Goal: Contribute content: Add original content to the website for others to see

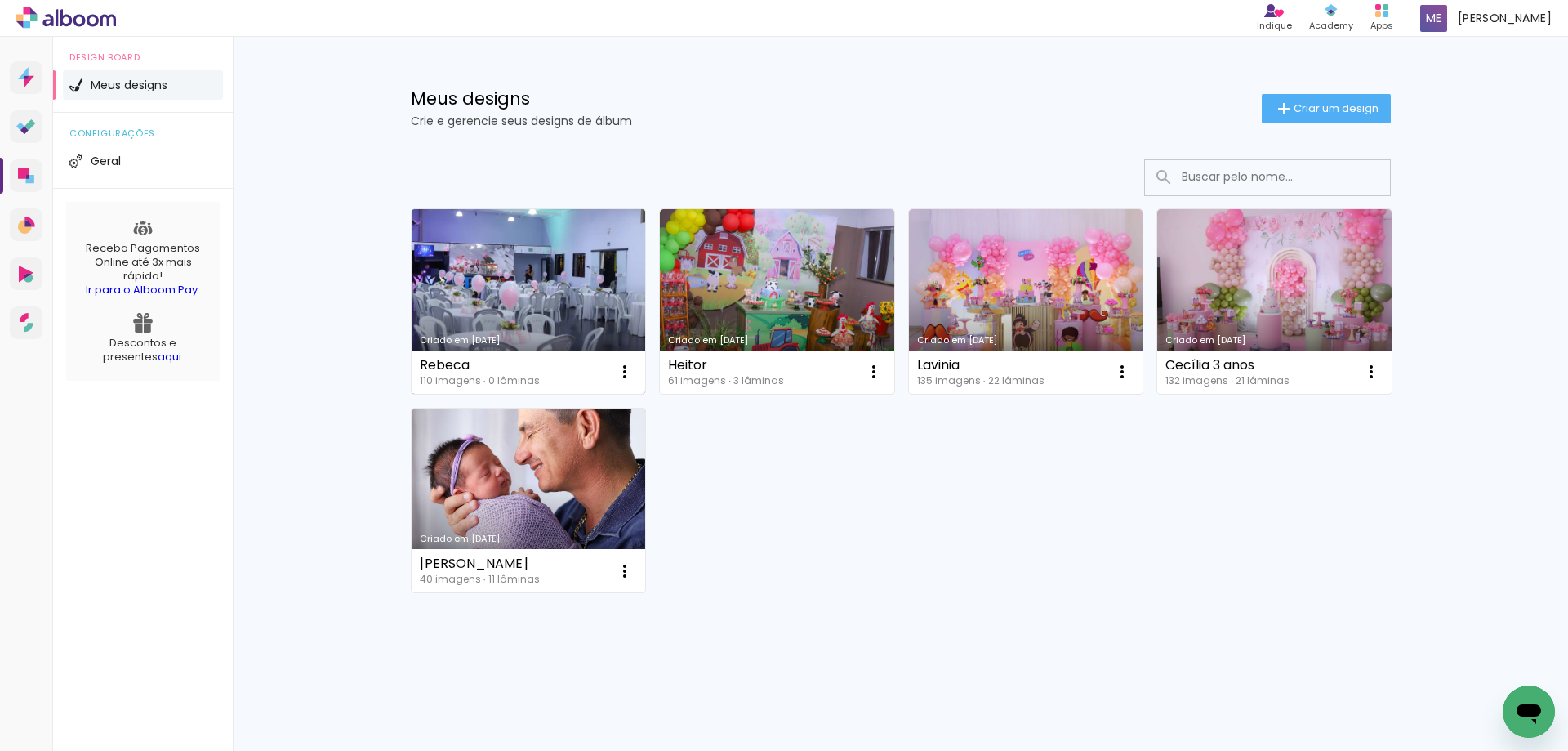
click at [451, 279] on link "Criado em [DATE]" at bounding box center [528, 301] width 234 height 185
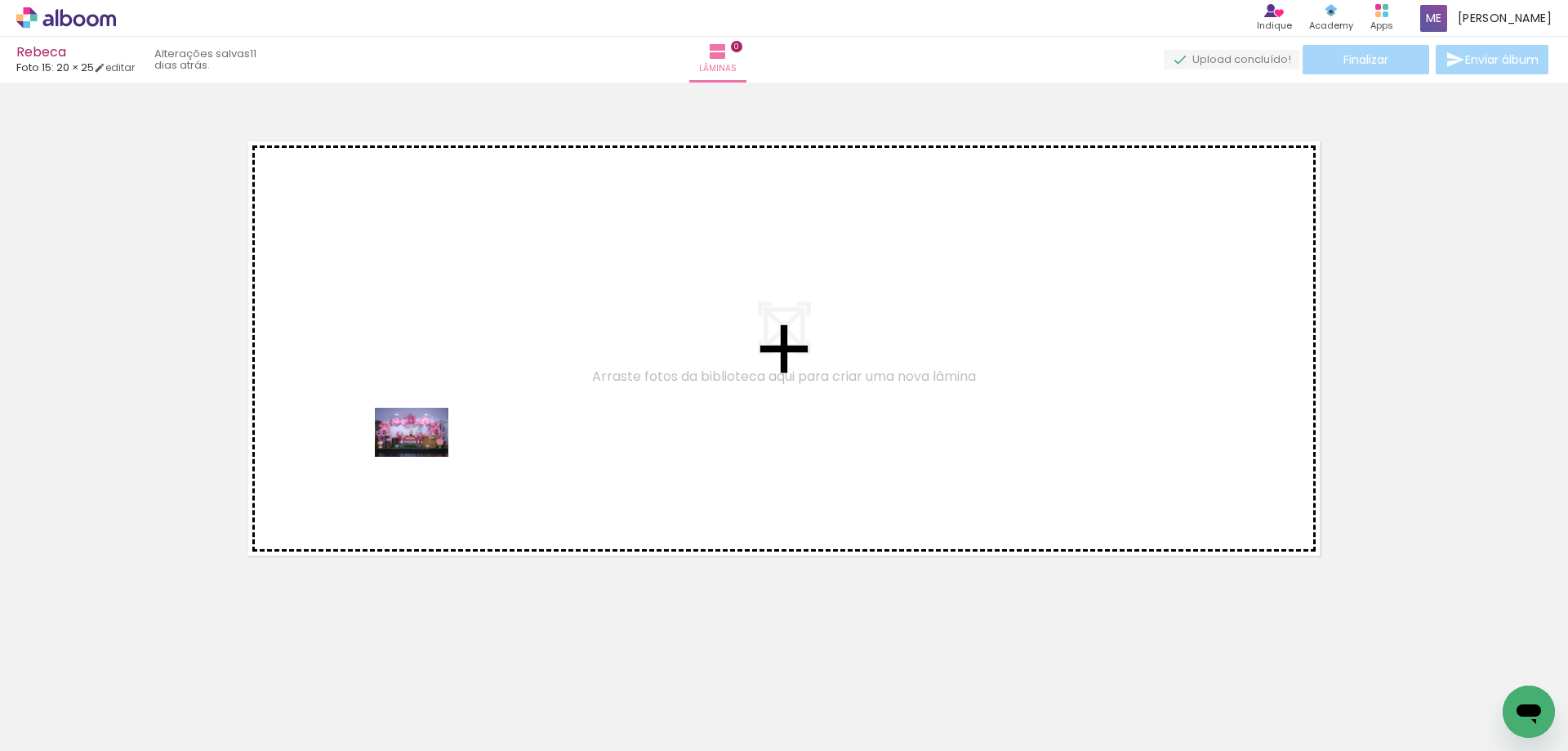
drag, startPoint x: 260, startPoint y: 709, endPoint x: 424, endPoint y: 457, distance: 300.7
click at [424, 457] on quentale-workspace at bounding box center [784, 375] width 1568 height 751
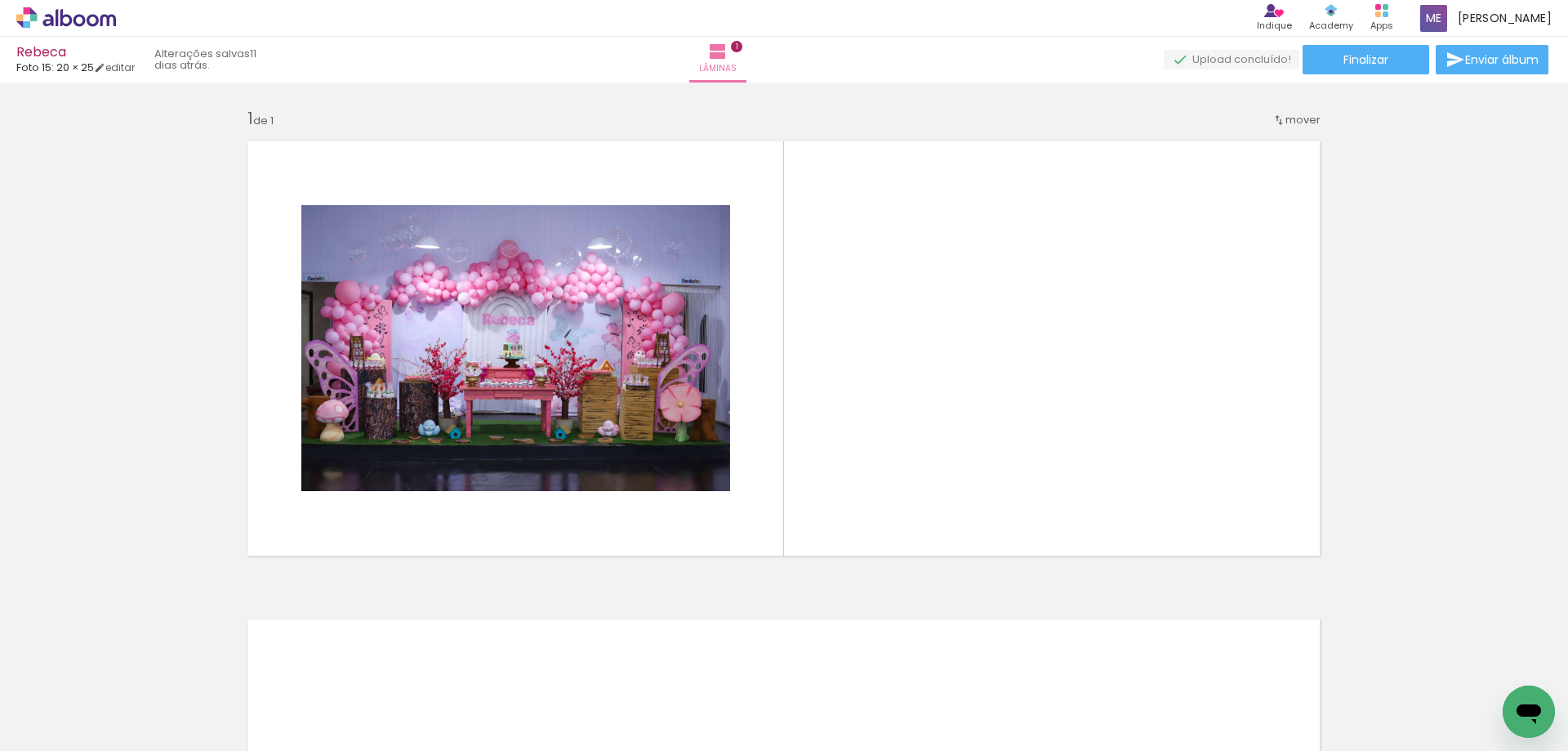
scroll to position [0, 961]
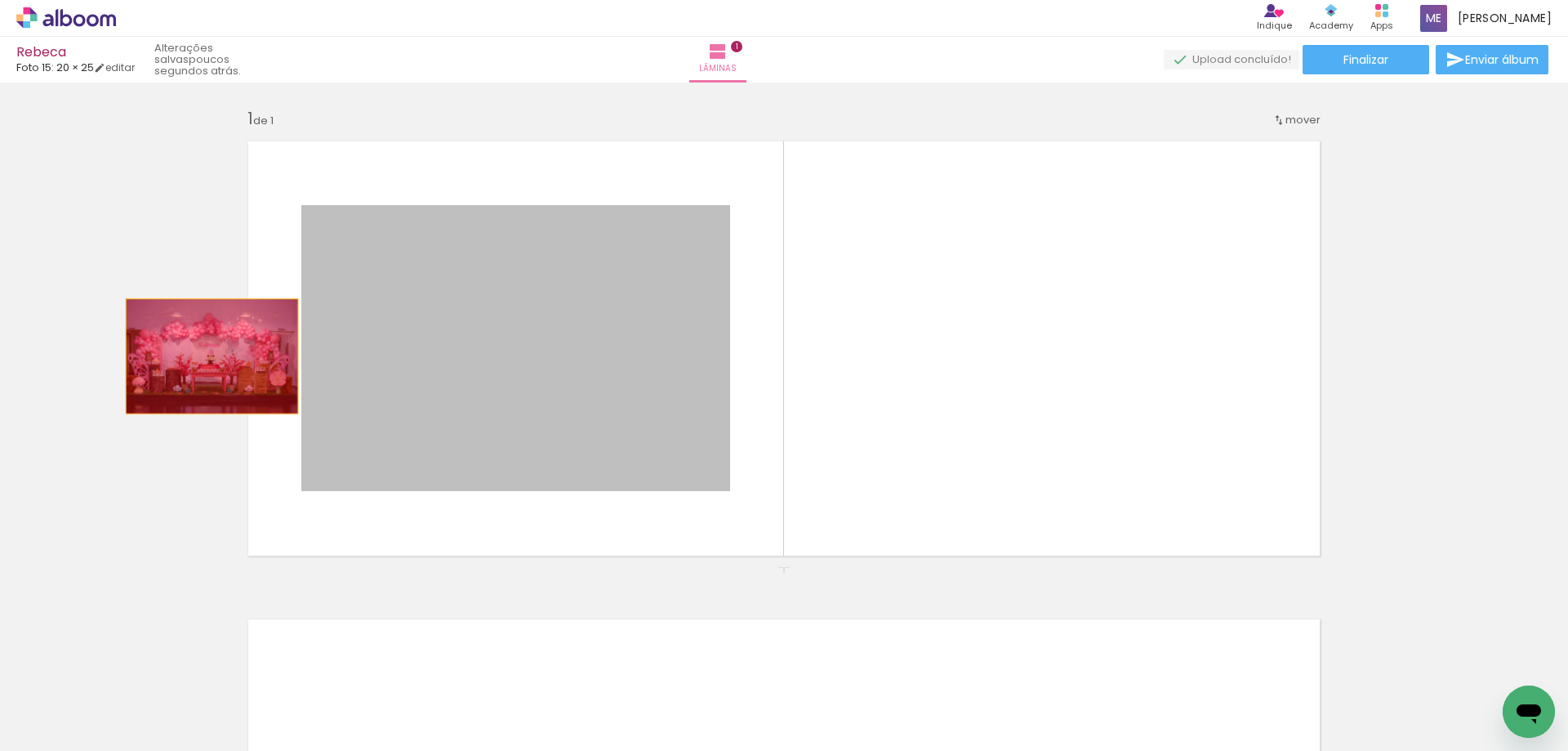
drag, startPoint x: 528, startPoint y: 402, endPoint x: 128, endPoint y: 347, distance: 403.8
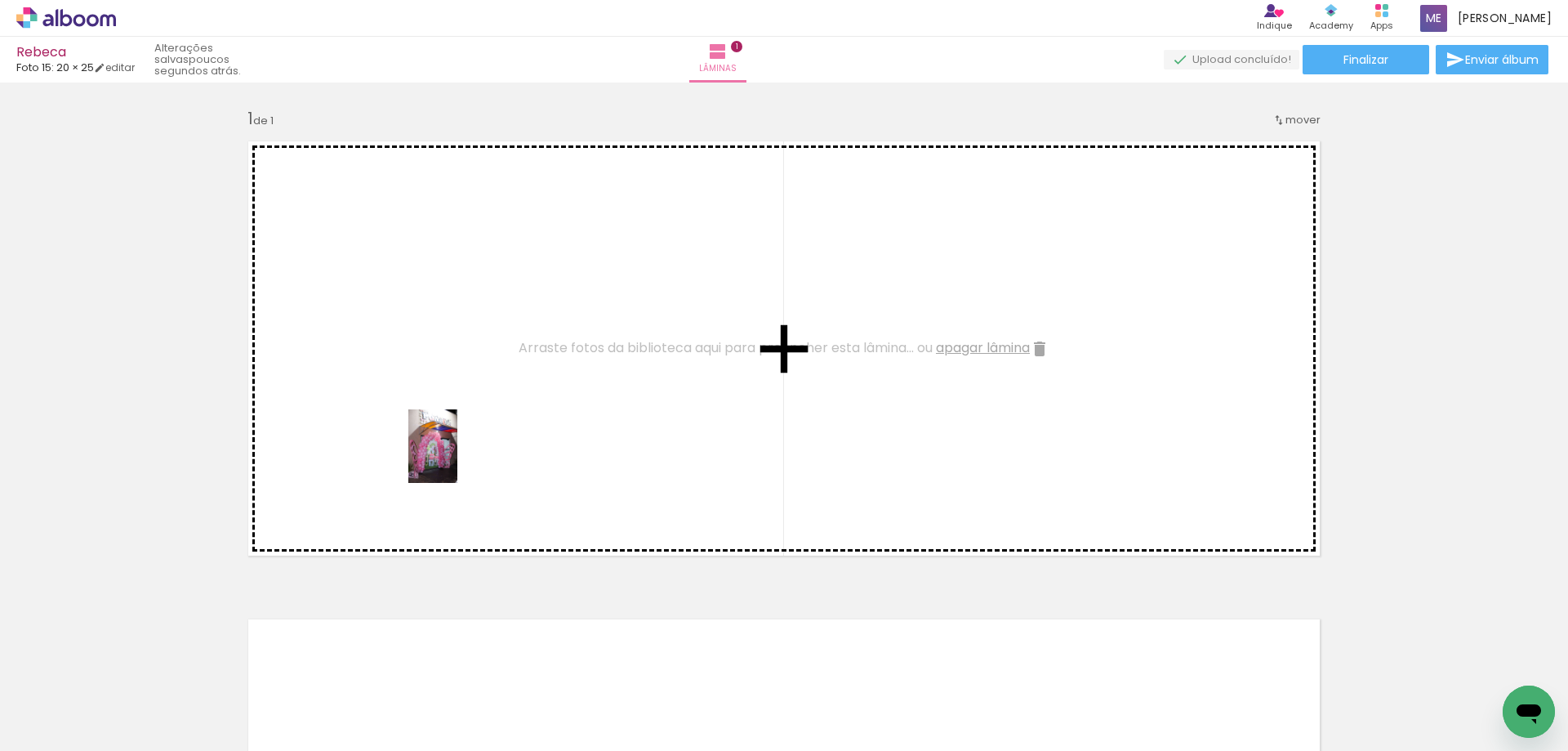
drag, startPoint x: 776, startPoint y: 709, endPoint x: 457, endPoint y: 458, distance: 405.9
click at [457, 458] on quentale-workspace at bounding box center [784, 375] width 1568 height 751
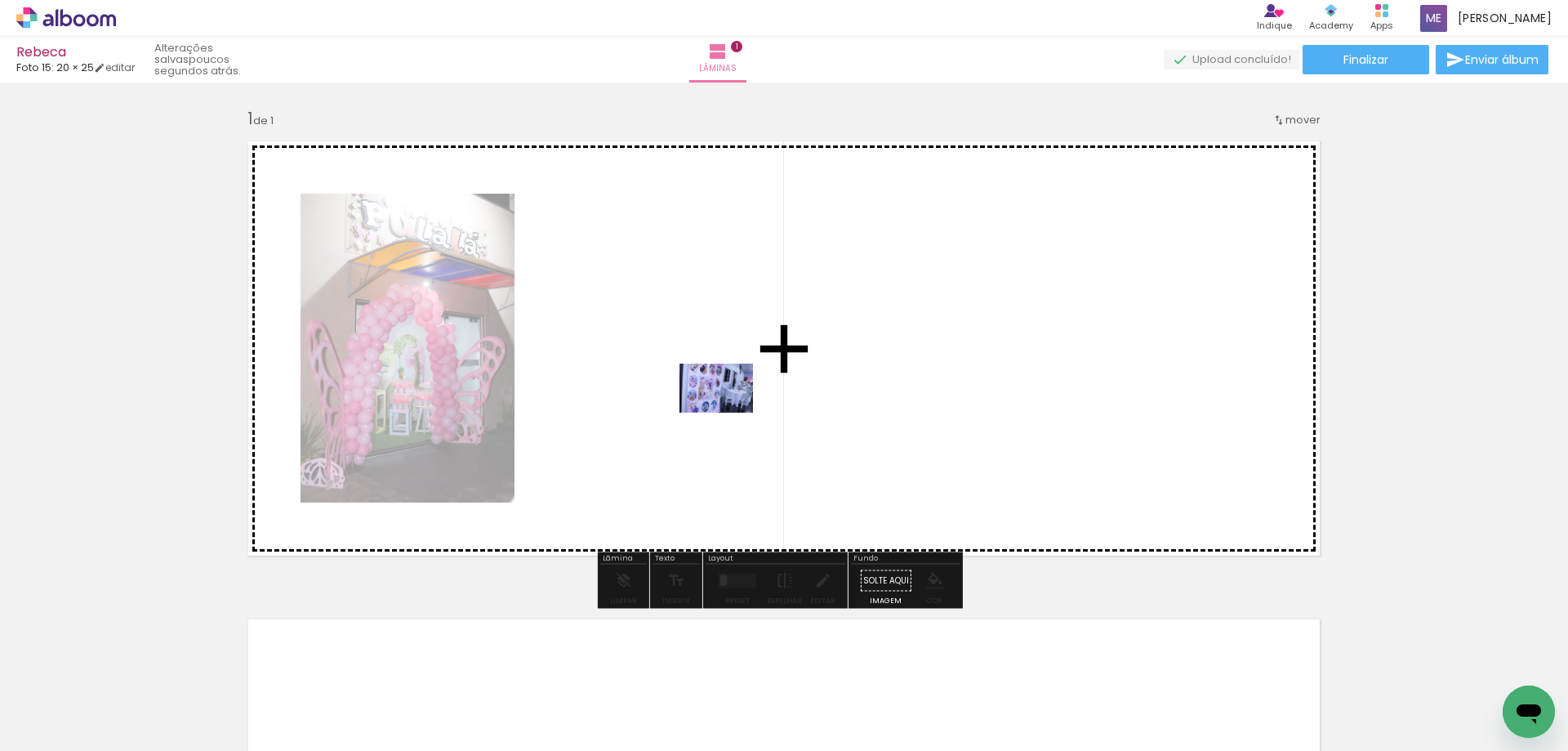
drag, startPoint x: 673, startPoint y: 717, endPoint x: 728, endPoint y: 412, distance: 309.9
click at [728, 412] on quentale-workspace at bounding box center [784, 375] width 1568 height 751
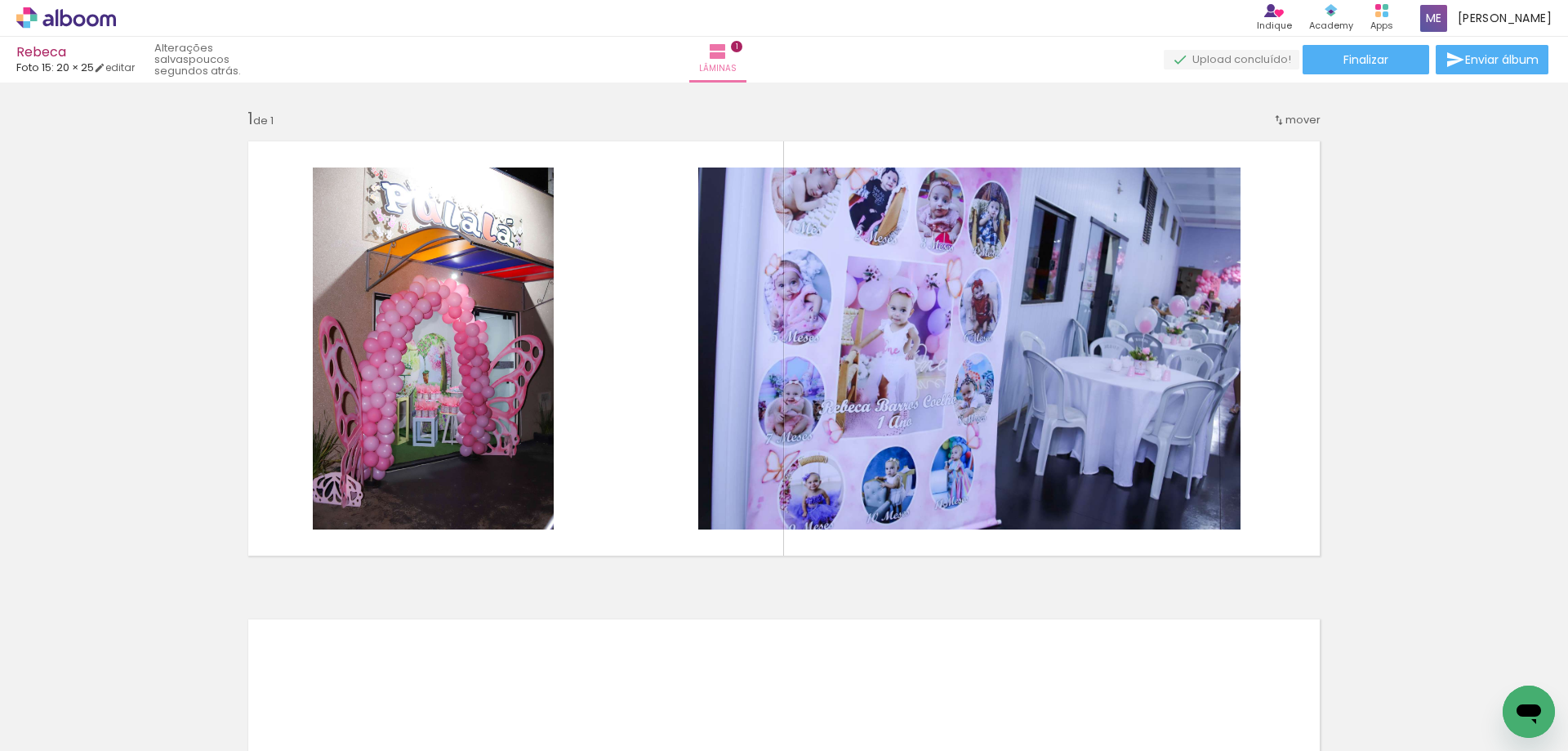
scroll to position [0, 0]
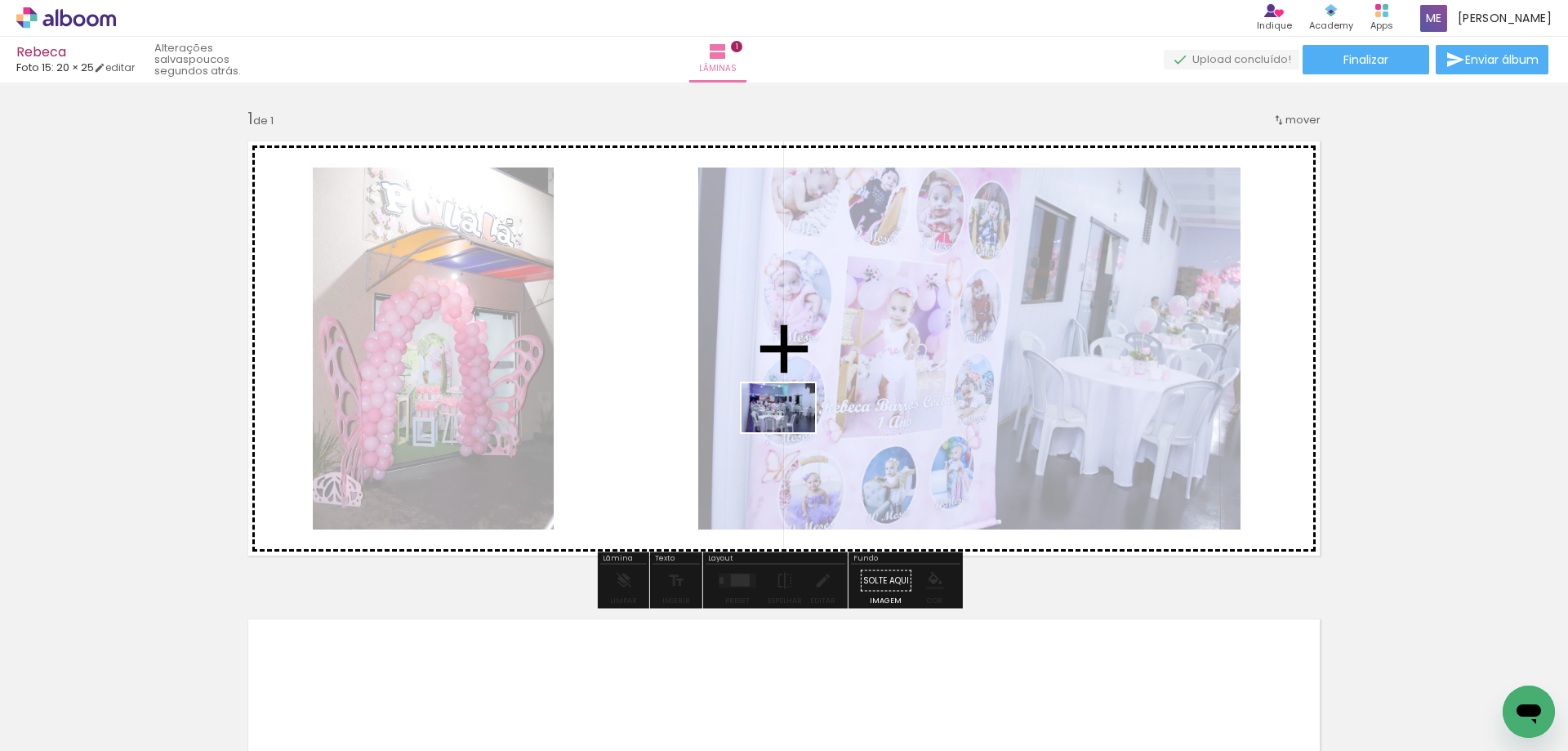
drag, startPoint x: 286, startPoint y: 626, endPoint x: 790, endPoint y: 432, distance: 540.0
click at [790, 432] on quentale-workspace at bounding box center [784, 375] width 1568 height 751
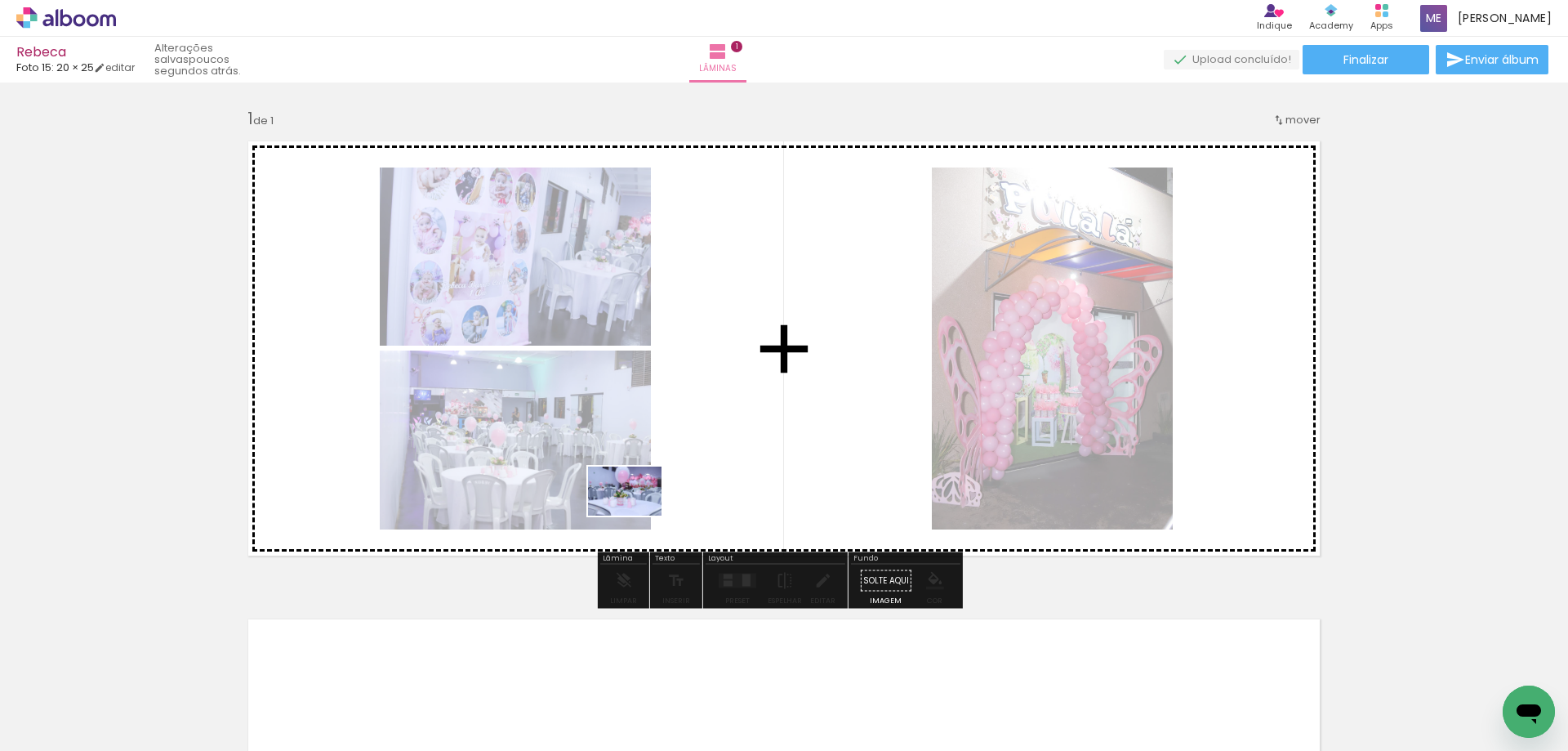
drag, startPoint x: 350, startPoint y: 707, endPoint x: 643, endPoint y: 507, distance: 354.8
click at [642, 508] on quentale-workspace at bounding box center [784, 375] width 1568 height 751
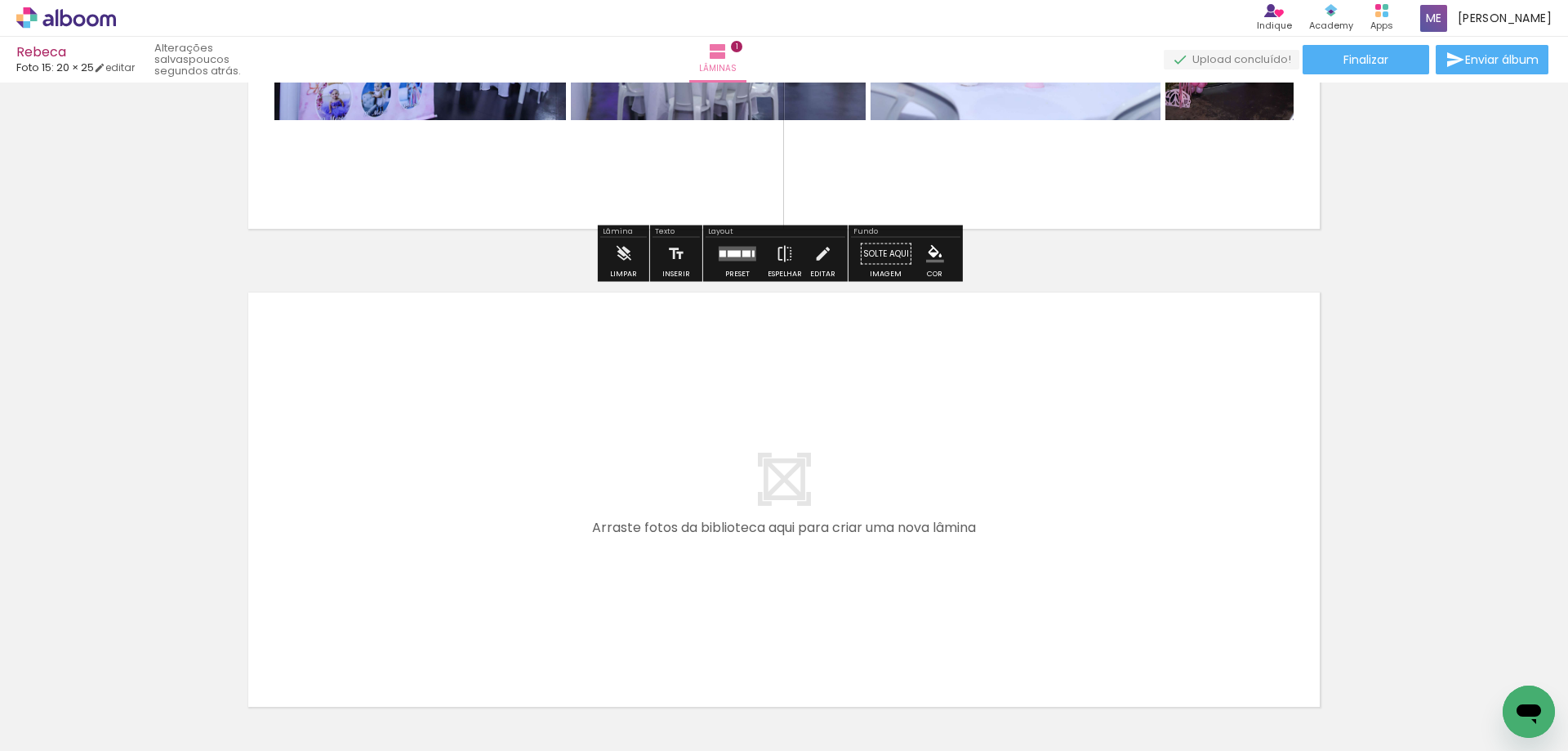
scroll to position [454, 0]
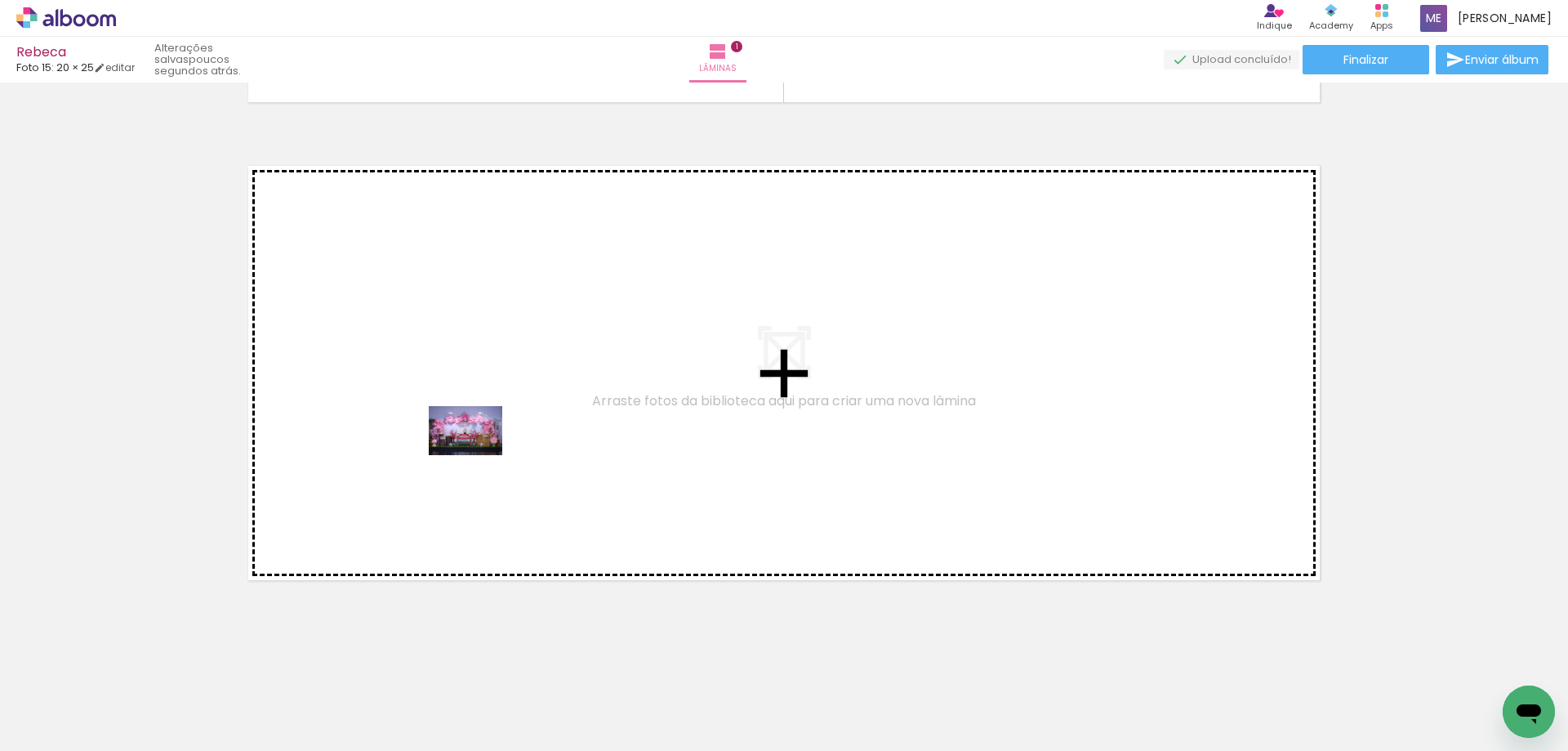
drag, startPoint x: 272, startPoint y: 714, endPoint x: 478, endPoint y: 455, distance: 330.9
click at [478, 455] on quentale-workspace at bounding box center [784, 375] width 1568 height 751
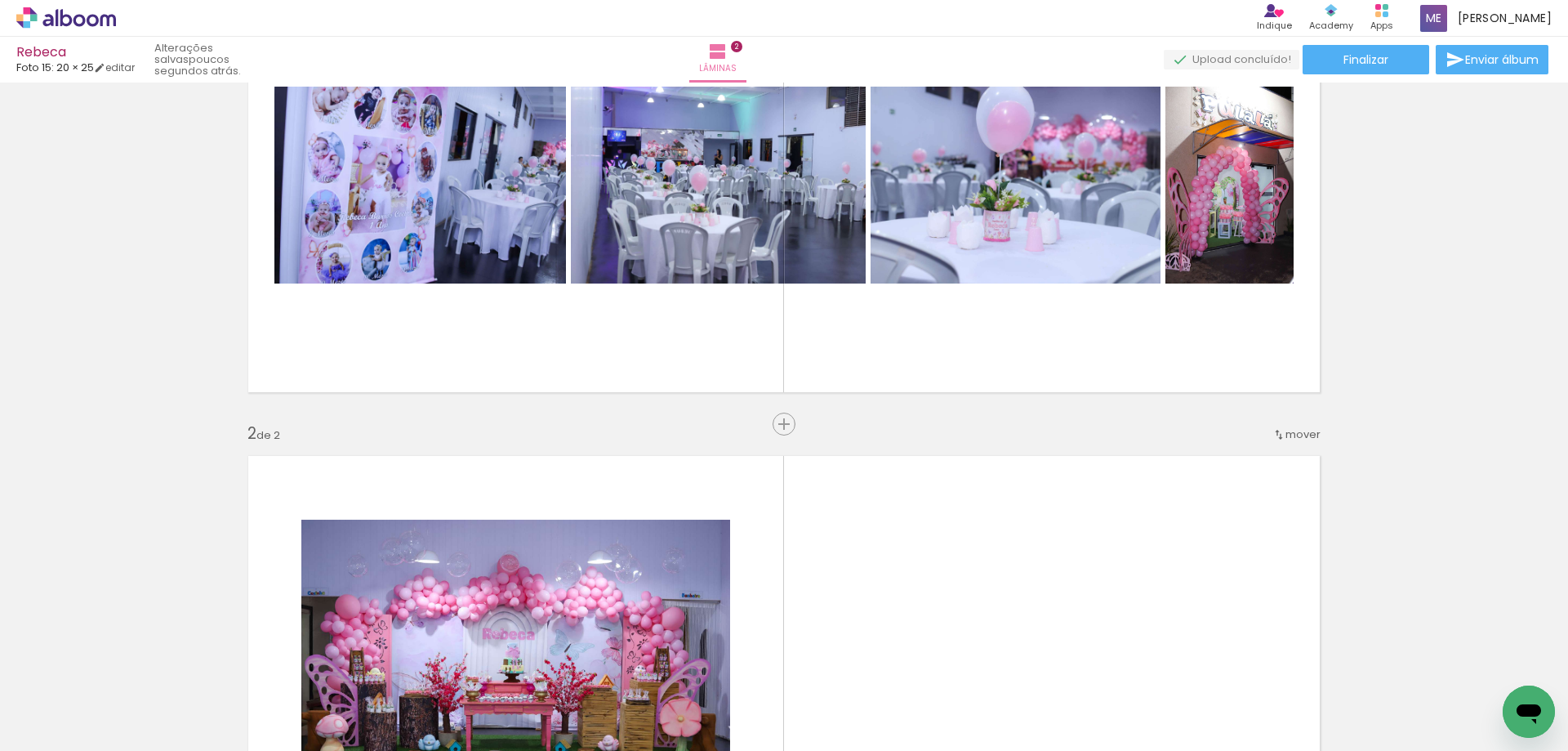
scroll to position [0, 0]
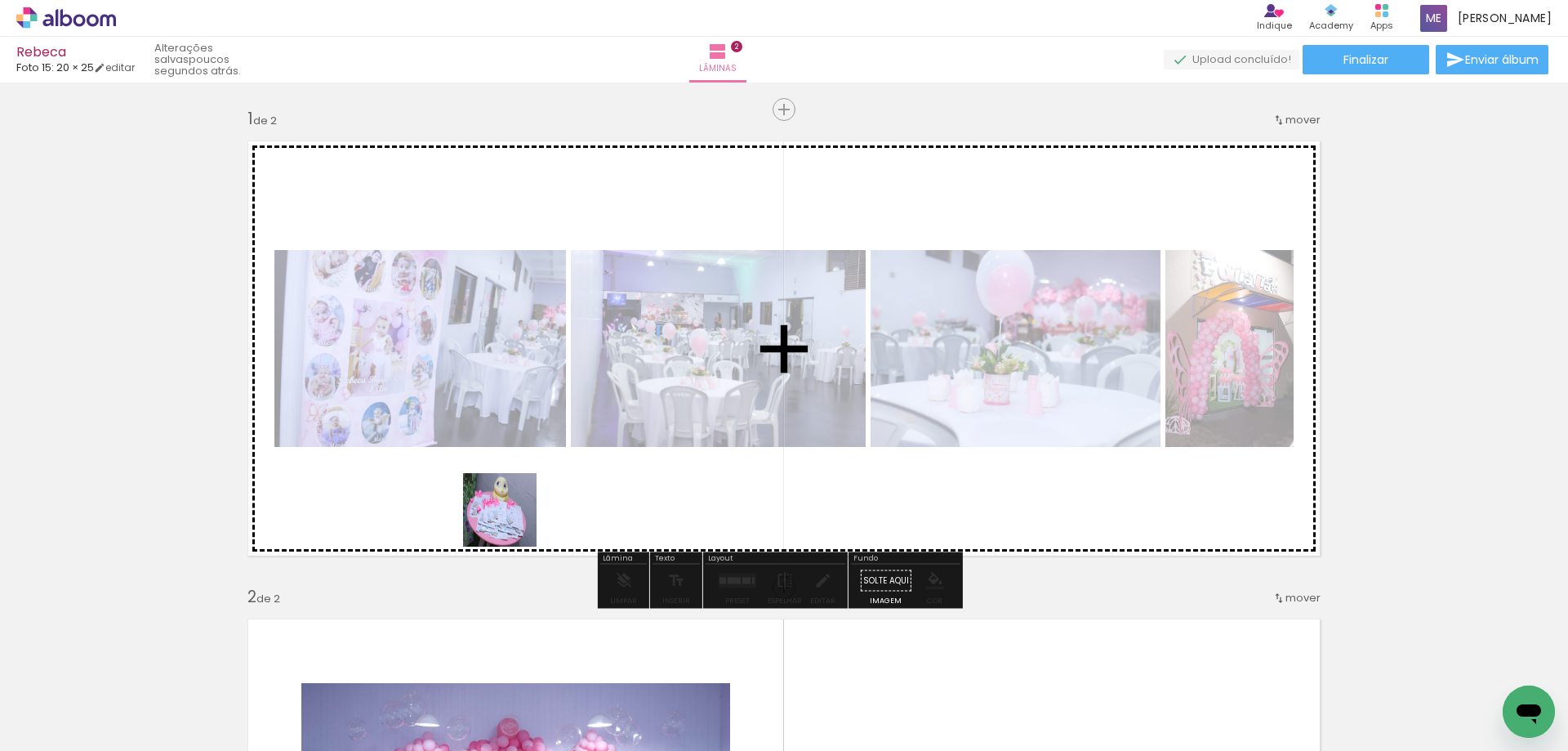
drag, startPoint x: 441, startPoint y: 719, endPoint x: 531, endPoint y: 472, distance: 262.9
click at [531, 472] on quentale-workspace at bounding box center [784, 375] width 1568 height 751
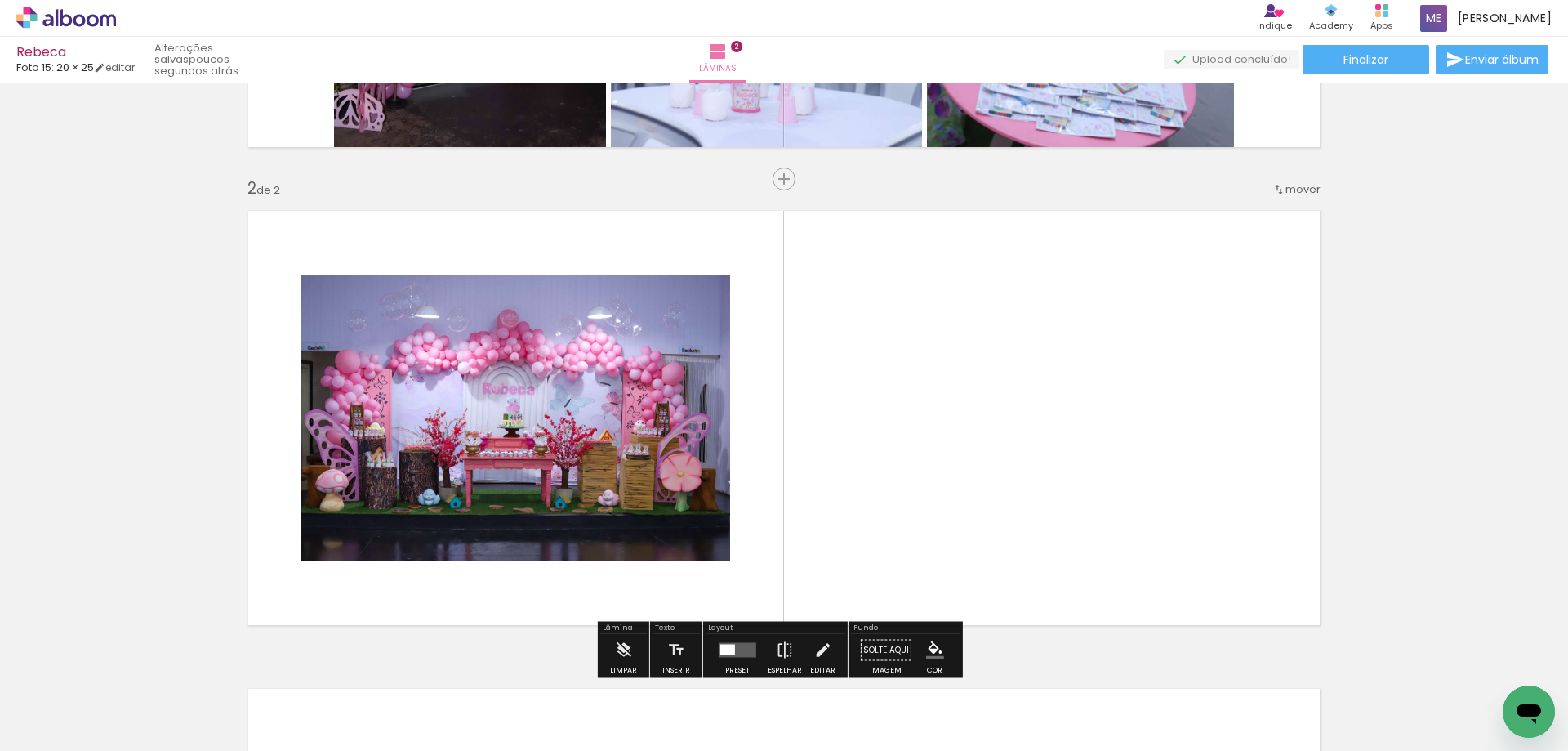
scroll to position [82, 0]
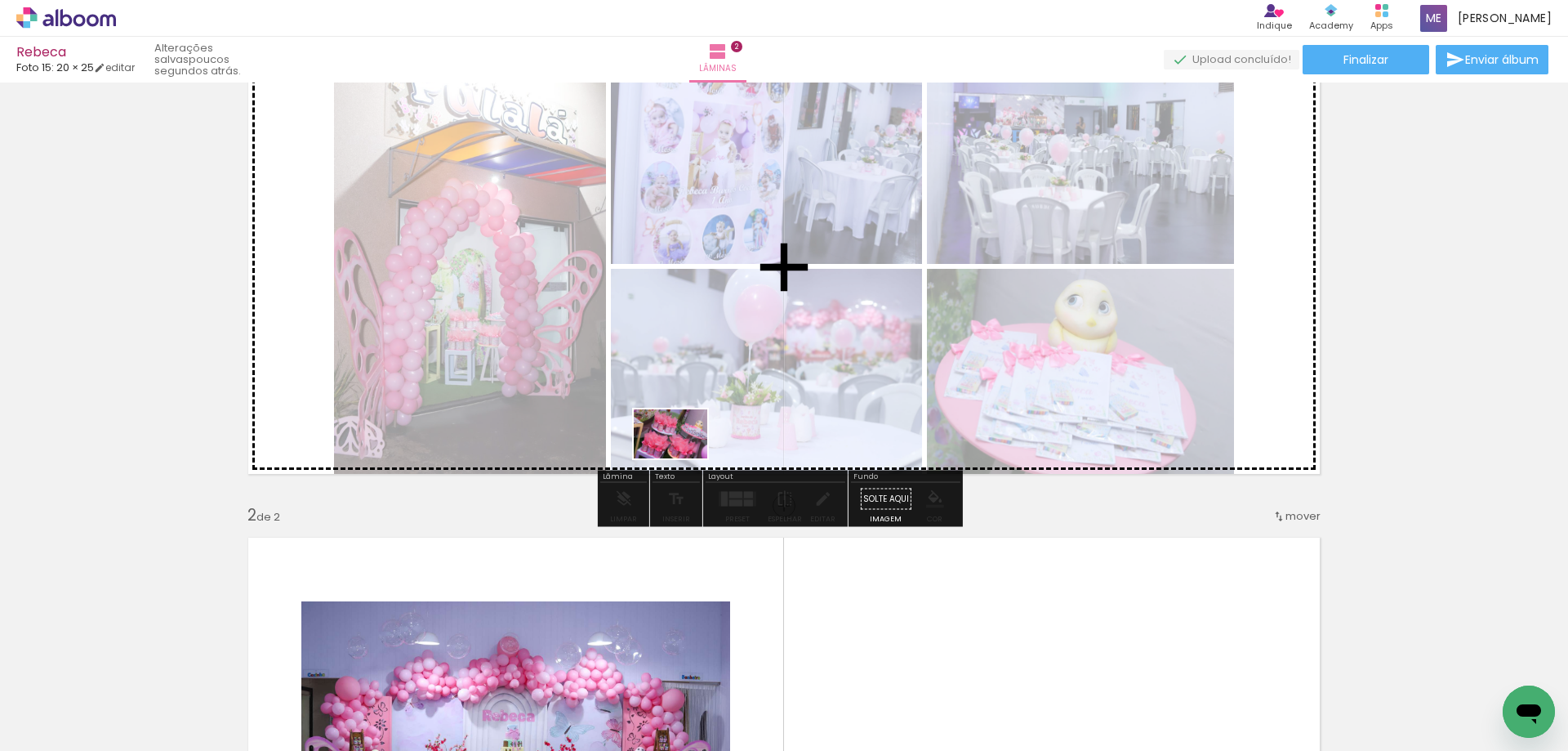
drag, startPoint x: 532, startPoint y: 702, endPoint x: 716, endPoint y: 415, distance: 340.9
click at [704, 420] on quentale-workspace at bounding box center [784, 375] width 1568 height 751
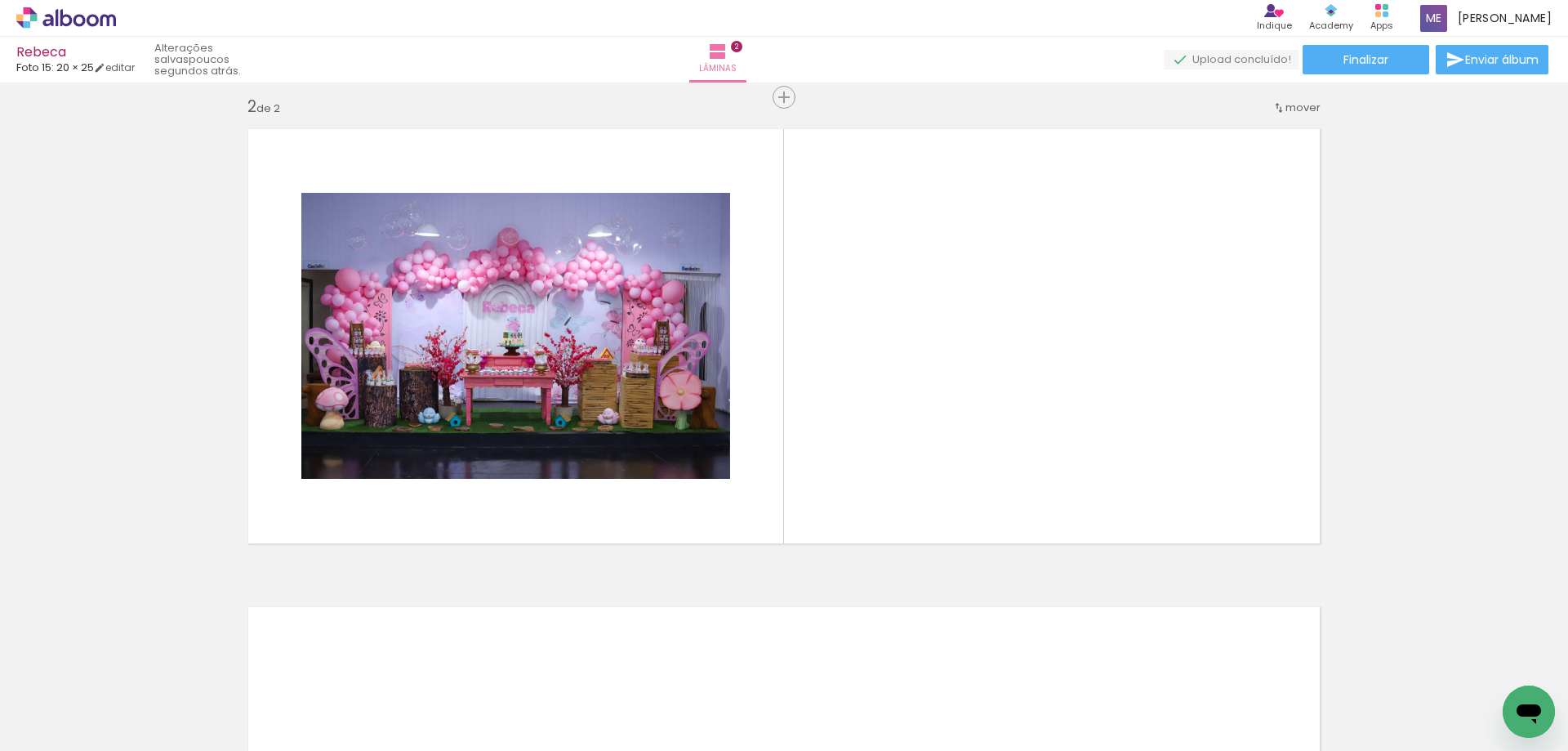
scroll to position [0, 0]
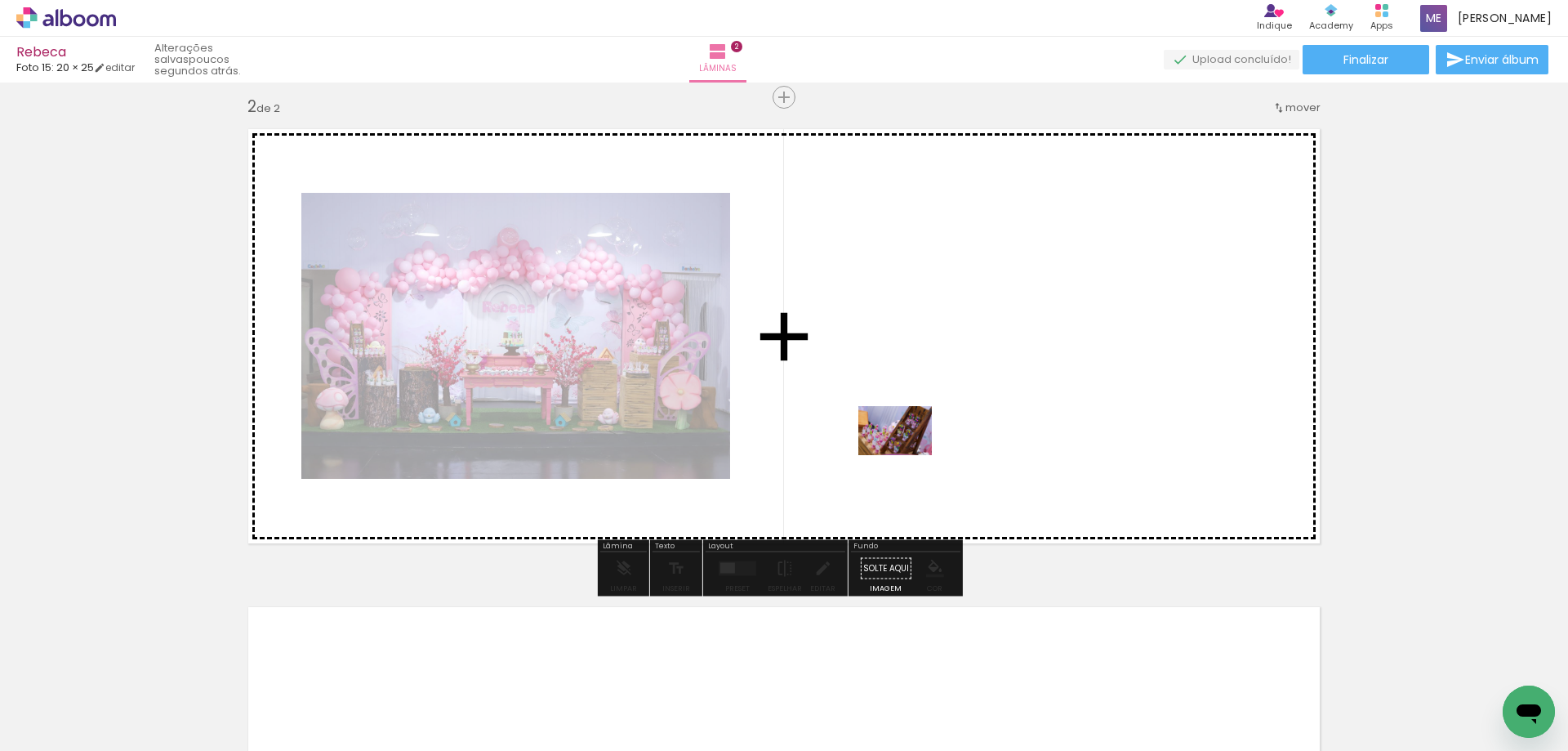
drag, startPoint x: 638, startPoint y: 700, endPoint x: 913, endPoint y: 449, distance: 372.3
click at [913, 449] on quentale-workspace at bounding box center [784, 375] width 1568 height 751
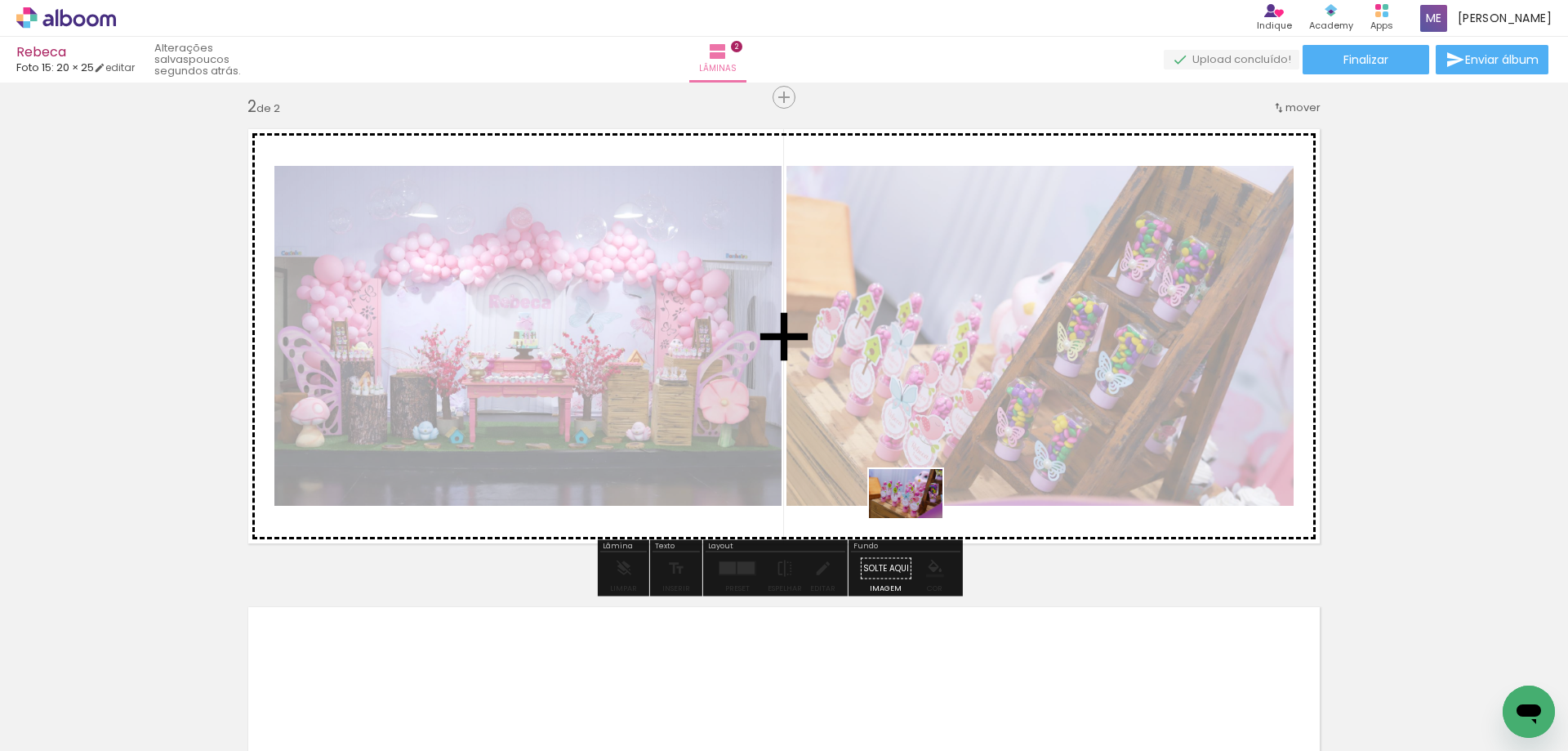
drag, startPoint x: 726, startPoint y: 703, endPoint x: 928, endPoint y: 510, distance: 279.4
click at [928, 510] on quentale-workspace at bounding box center [784, 375] width 1568 height 751
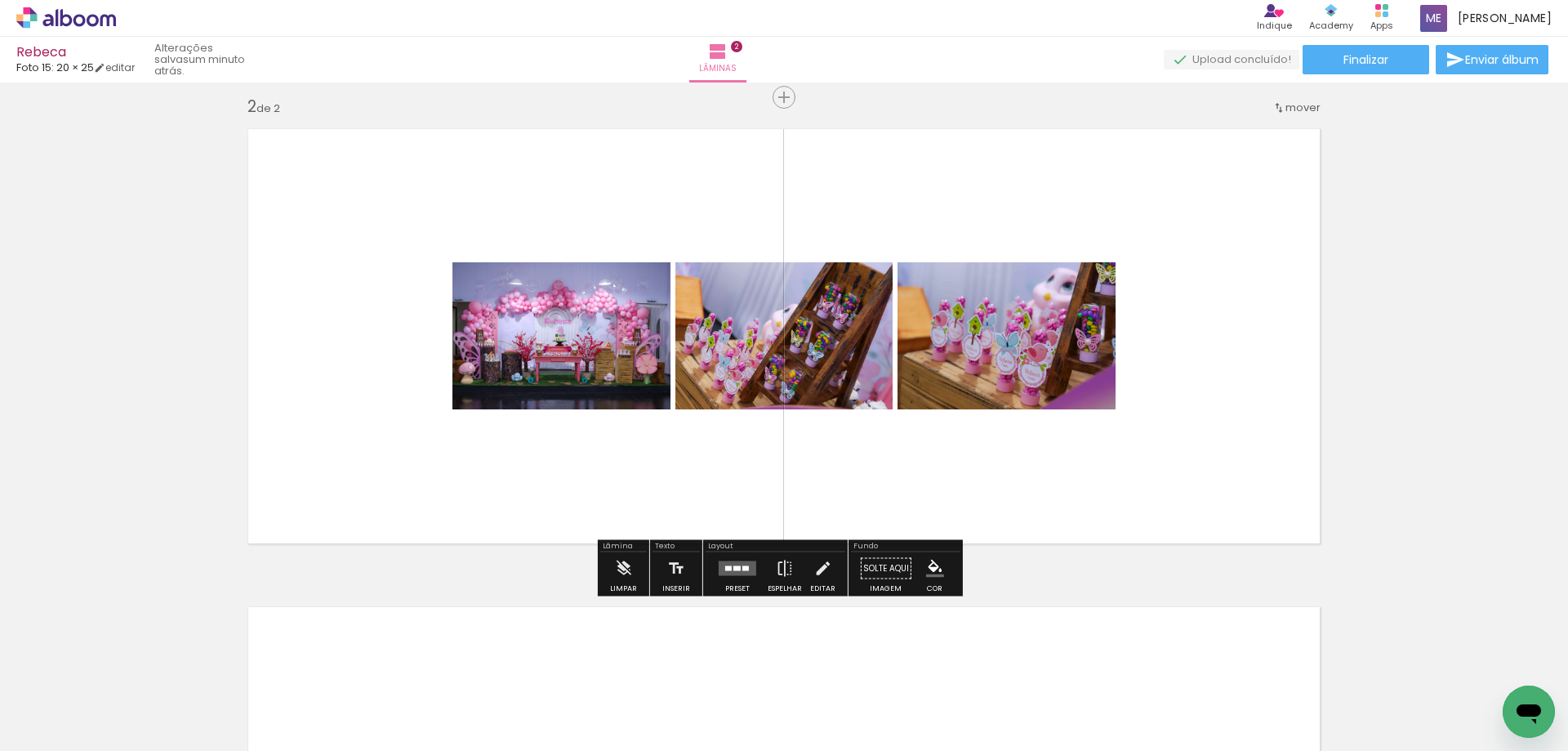
click at [87, 702] on iron-icon at bounding box center [83, 701] width 13 height 13
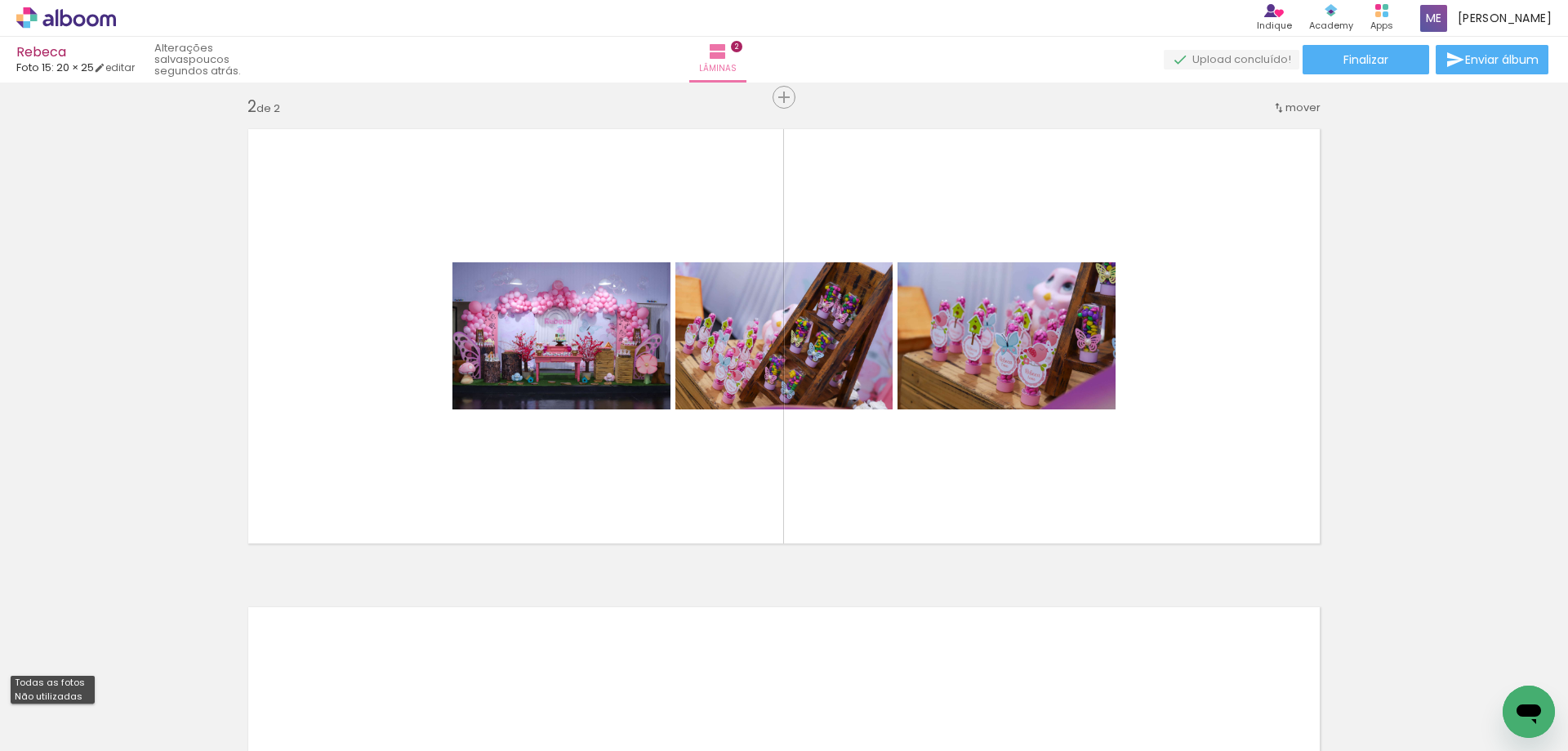
click at [0, 0] on slot "Não utilizadas" at bounding box center [0, 0] width 0 height 0
type input "Não utilizadas"
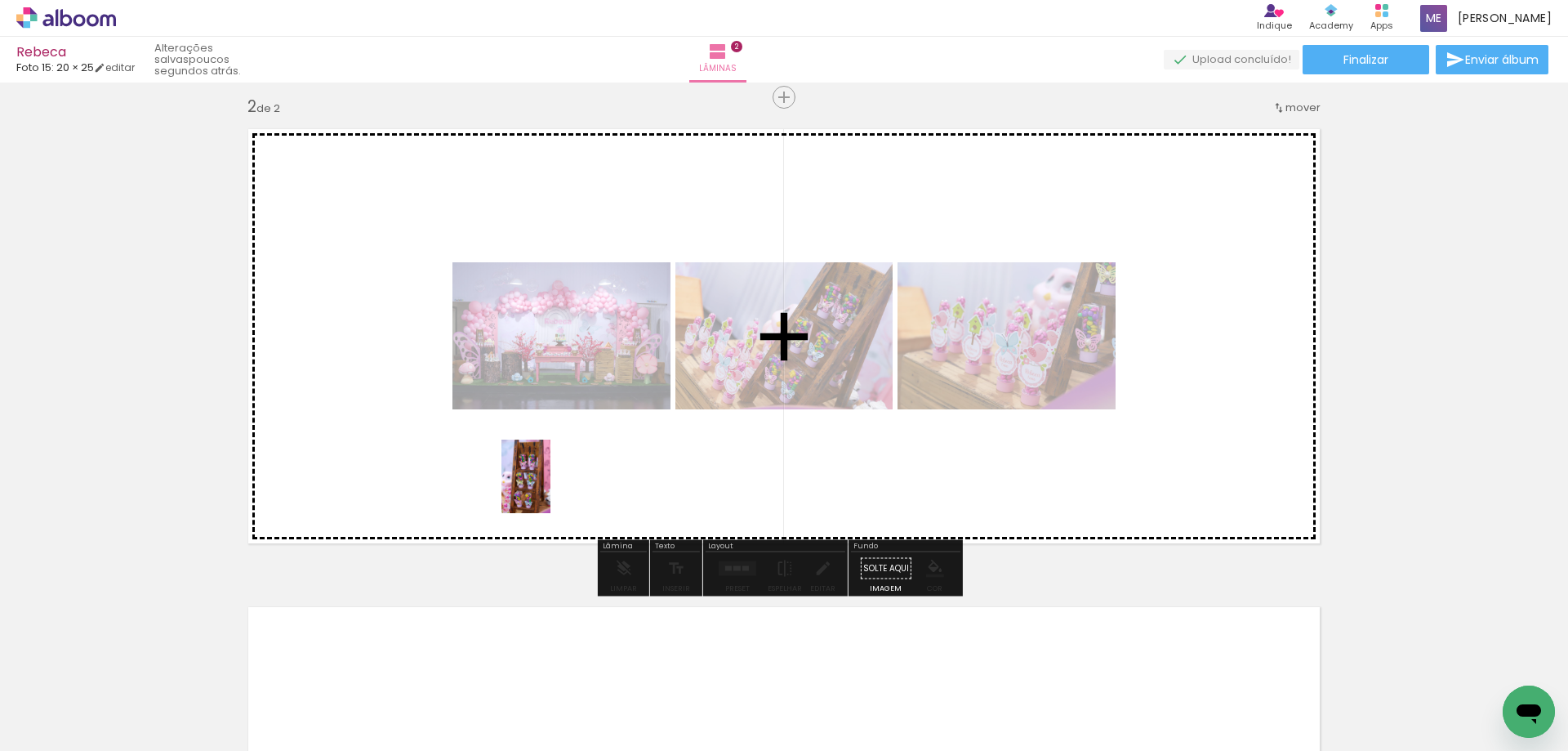
drag, startPoint x: 180, startPoint y: 694, endPoint x: 620, endPoint y: 429, distance: 513.6
click at [620, 429] on quentale-workspace at bounding box center [784, 375] width 1568 height 751
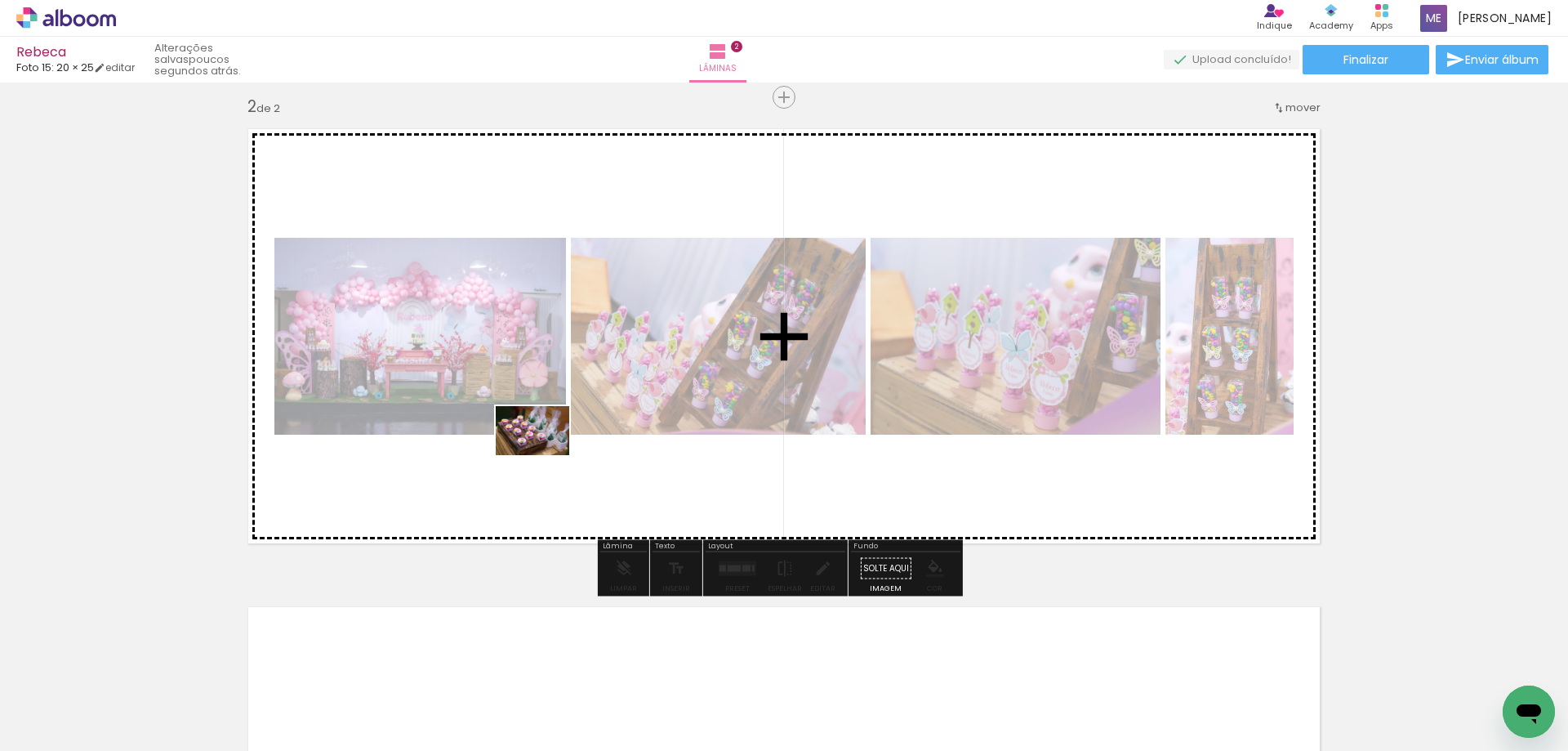
drag, startPoint x: 152, startPoint y: 709, endPoint x: 574, endPoint y: 436, distance: 502.6
click at [574, 436] on quentale-workspace at bounding box center [784, 375] width 1568 height 751
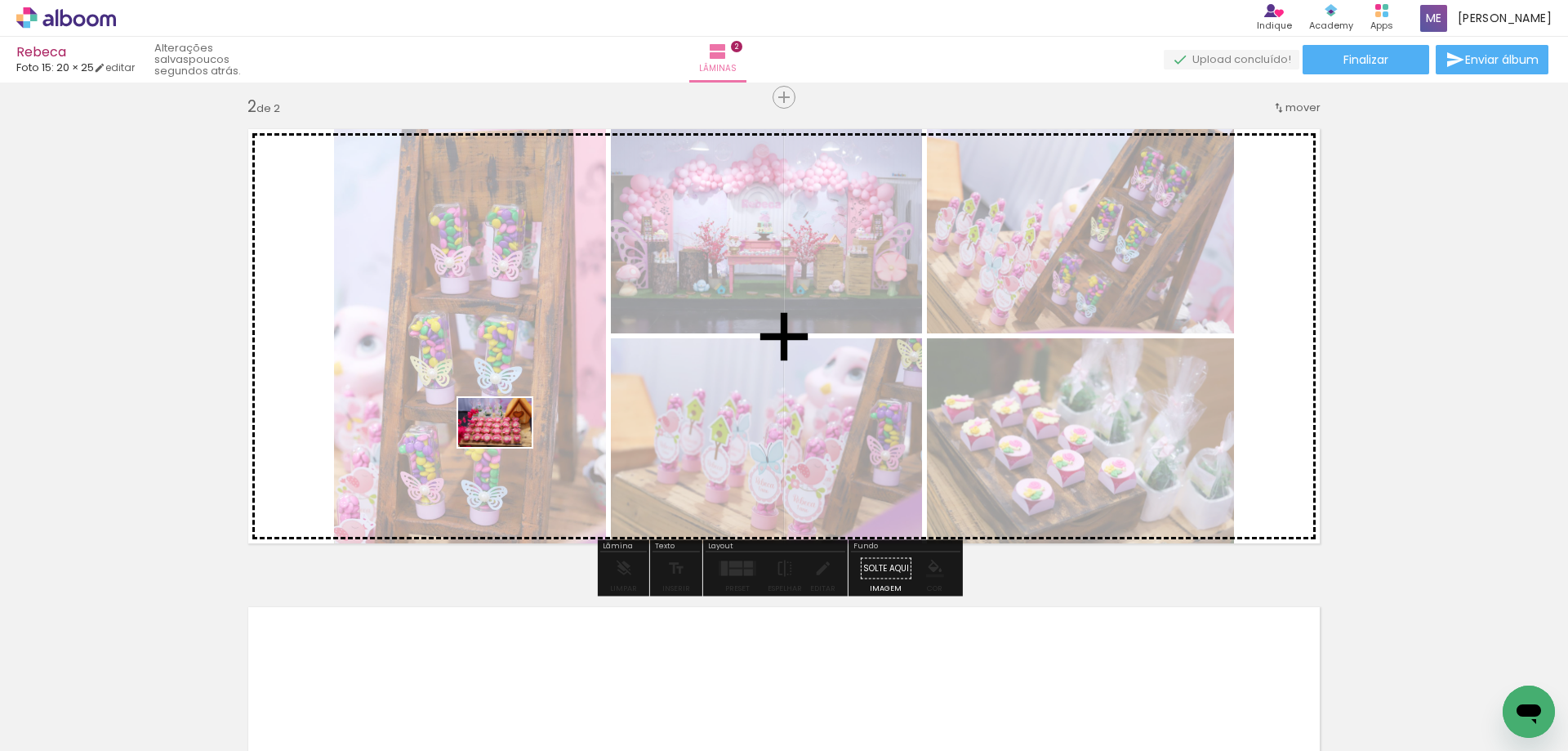
drag, startPoint x: 174, startPoint y: 714, endPoint x: 507, endPoint y: 447, distance: 426.8
click at [507, 447] on quentale-workspace at bounding box center [784, 375] width 1568 height 751
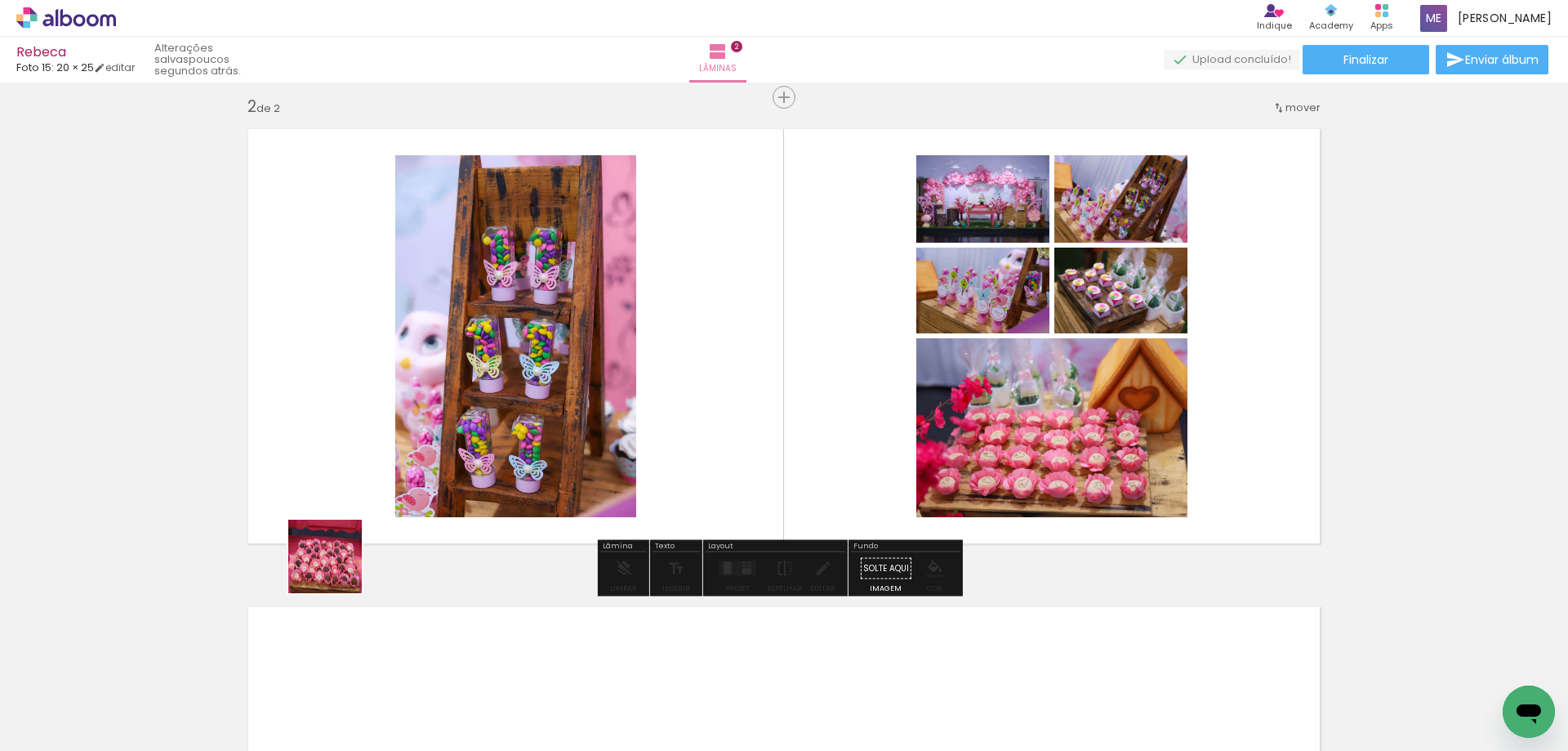
drag, startPoint x: 165, startPoint y: 720, endPoint x: 396, endPoint y: 587, distance: 266.6
click at [428, 483] on quentale-workspace at bounding box center [784, 375] width 1568 height 751
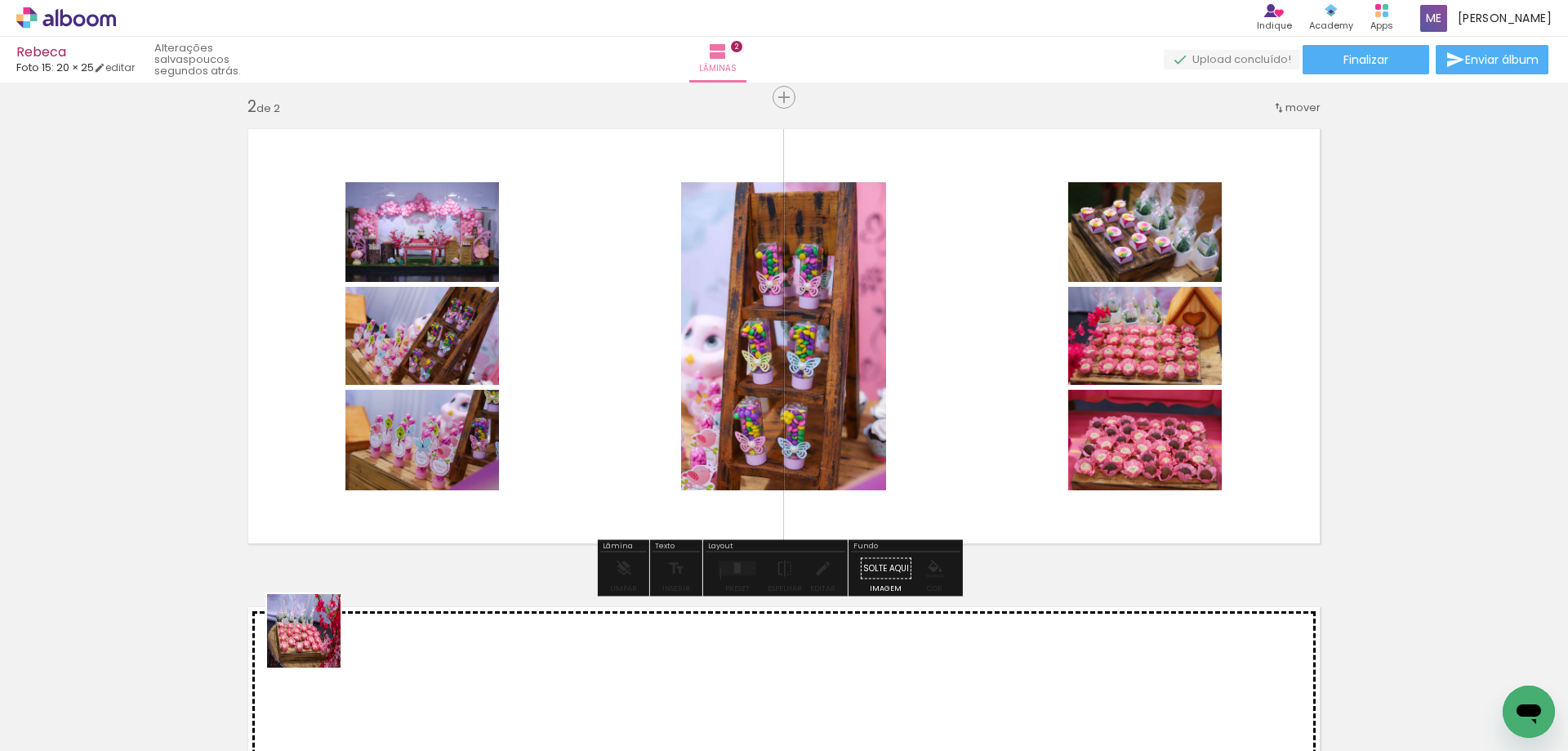
drag, startPoint x: 257, startPoint y: 714, endPoint x: 488, endPoint y: 469, distance: 336.7
click at [488, 469] on quentale-workspace at bounding box center [784, 375] width 1568 height 751
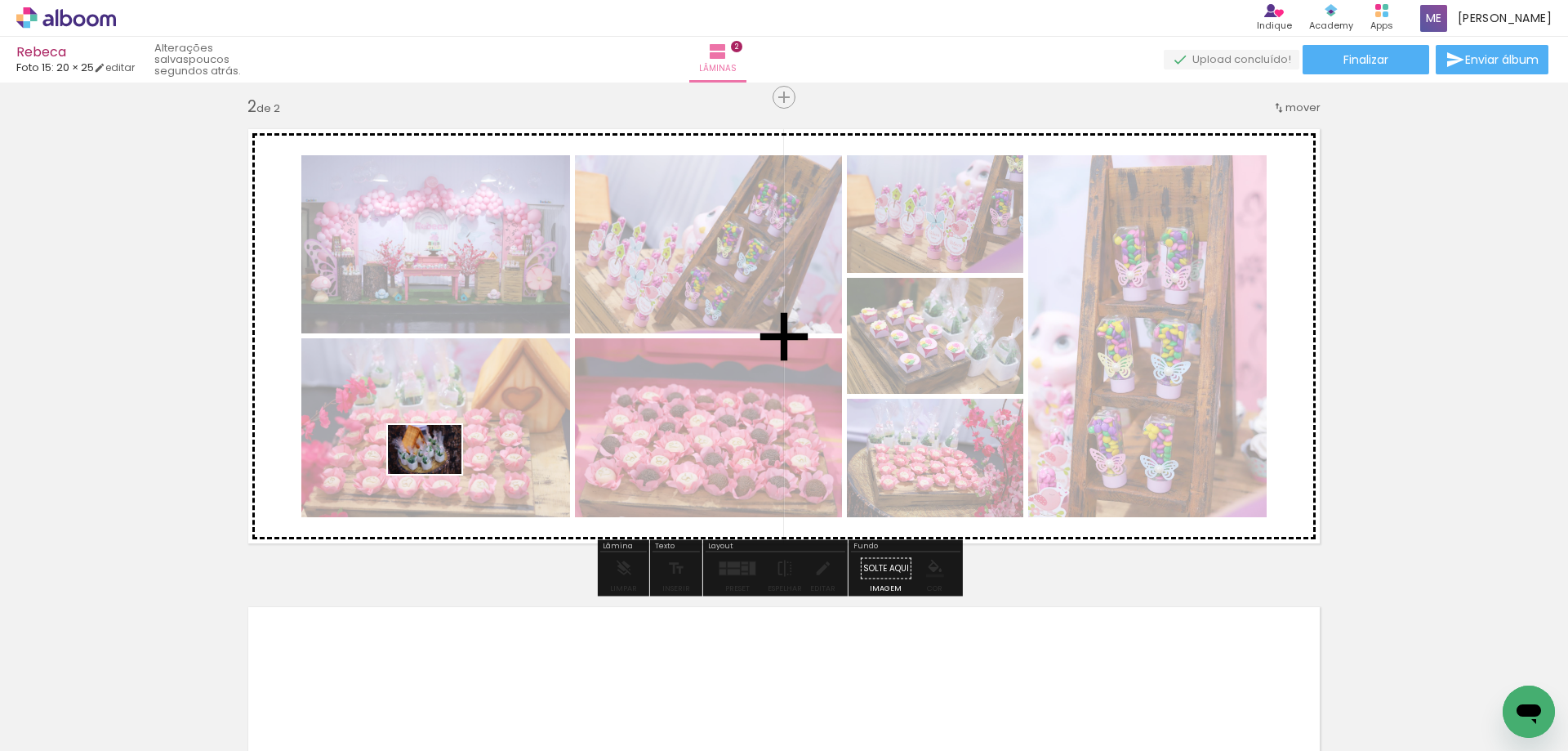
drag, startPoint x: 273, startPoint y: 690, endPoint x: 438, endPoint y: 473, distance: 272.6
click at [438, 473] on quentale-workspace at bounding box center [784, 375] width 1568 height 751
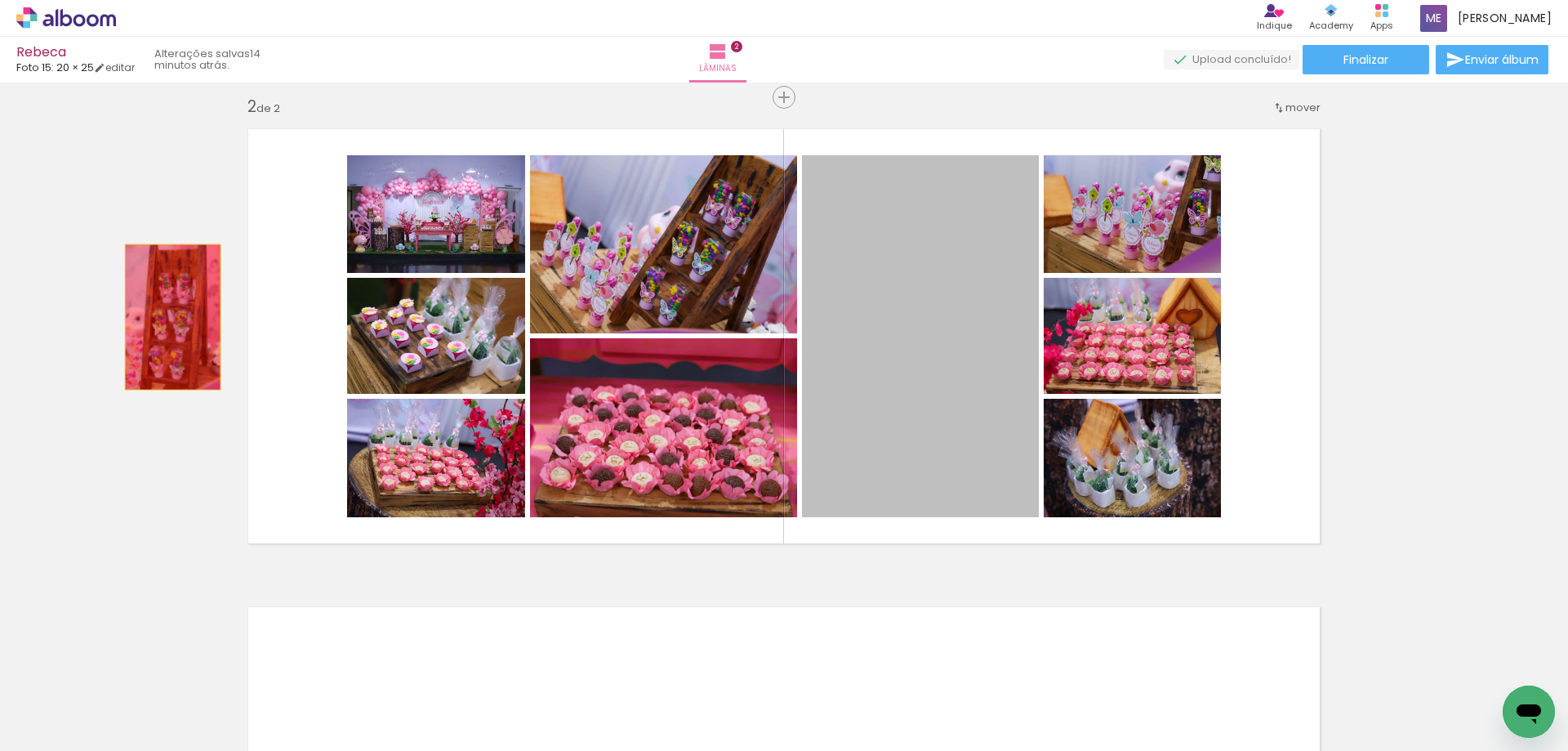
drag, startPoint x: 949, startPoint y: 393, endPoint x: 166, endPoint y: 317, distance: 786.7
click at [166, 317] on div "Inserir lâmina 1 de 2 Inserir lâmina 2 de 2" at bounding box center [784, 316] width 1568 height 1435
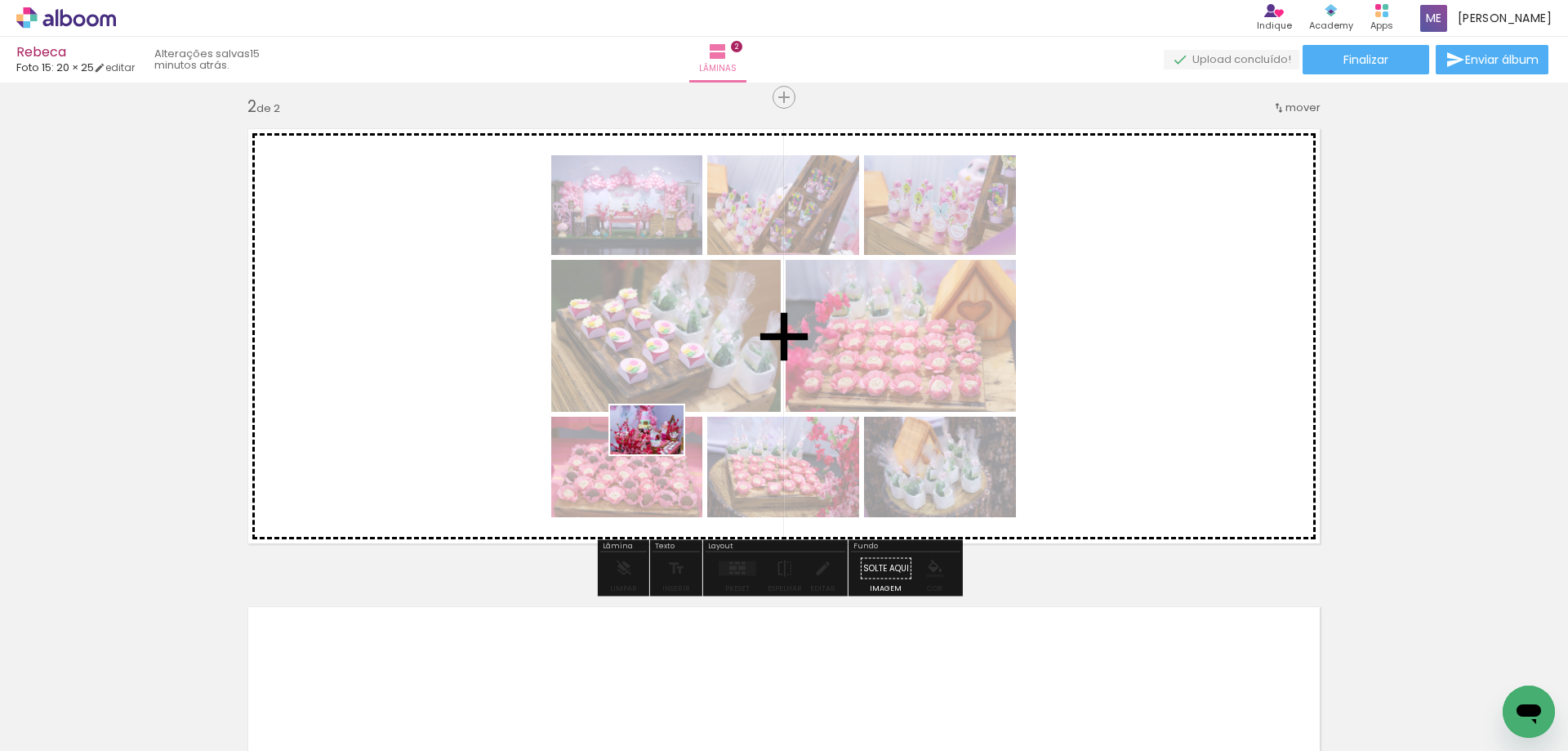
drag, startPoint x: 357, startPoint y: 714, endPoint x: 659, endPoint y: 455, distance: 397.9
click at [659, 455] on quentale-workspace at bounding box center [784, 375] width 1568 height 751
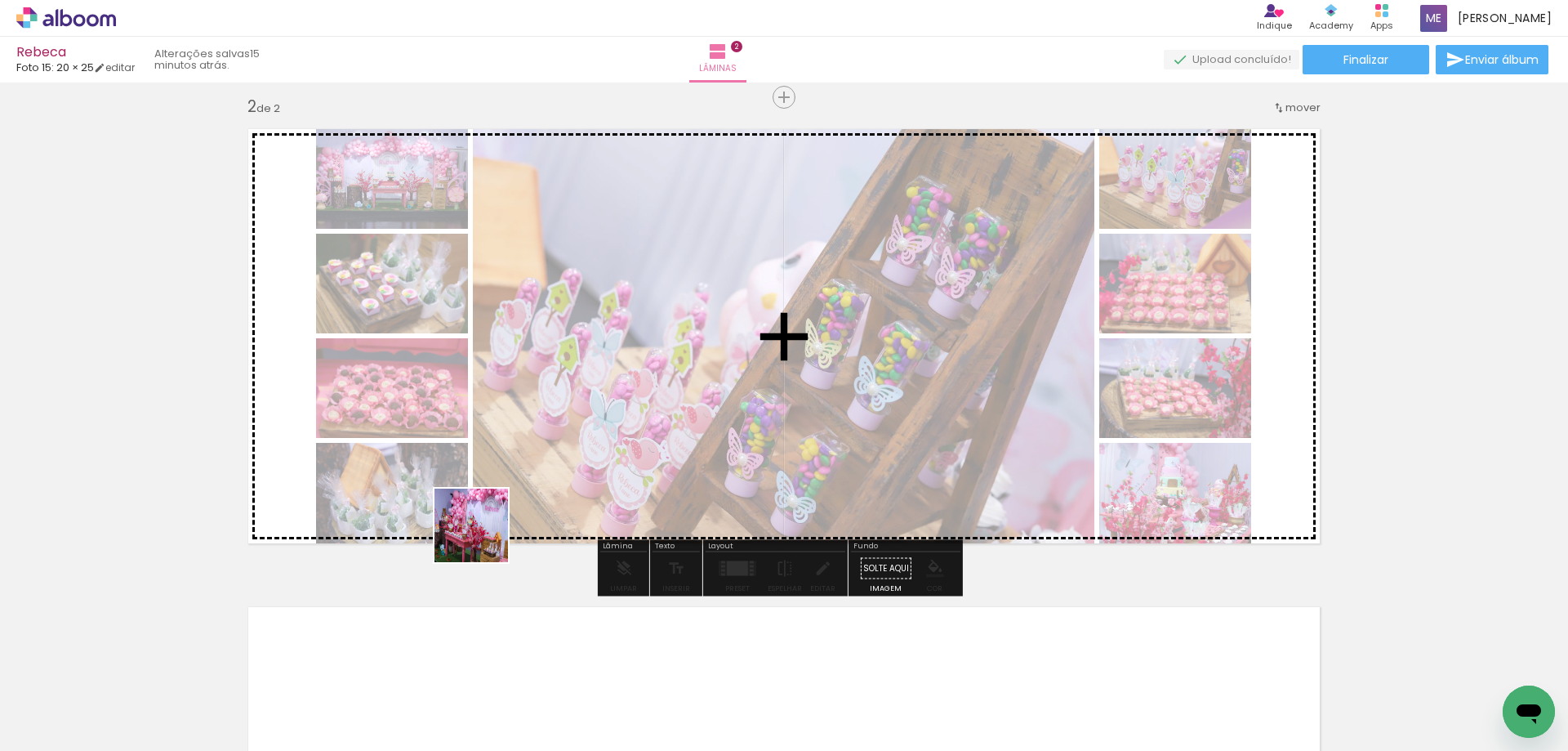
drag, startPoint x: 354, startPoint y: 716, endPoint x: 613, endPoint y: 437, distance: 380.7
click at [613, 437] on quentale-workspace at bounding box center [784, 375] width 1568 height 751
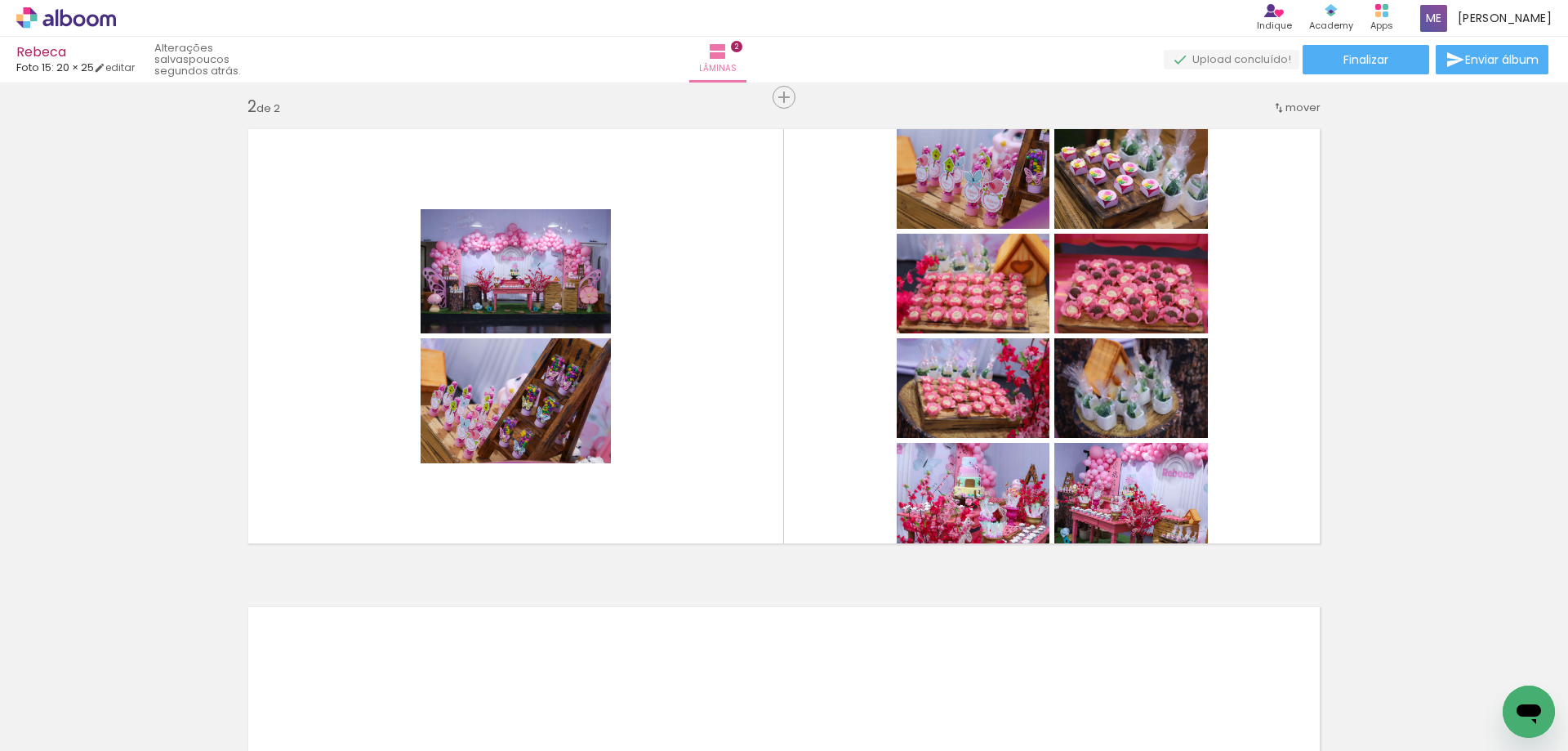
scroll to position [408, 0]
